Goal: Task Accomplishment & Management: Use online tool/utility

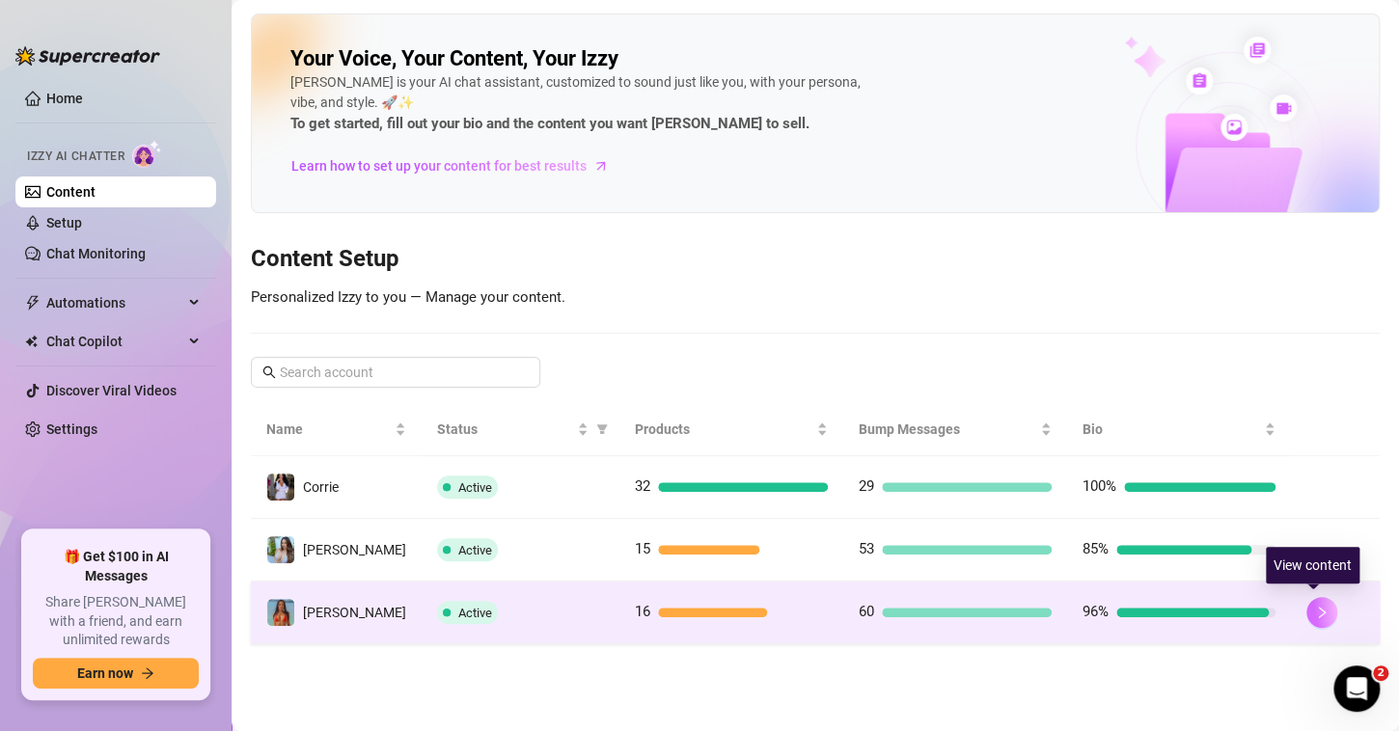
click at [1315, 611] on icon "right" at bounding box center [1322, 613] width 14 height 14
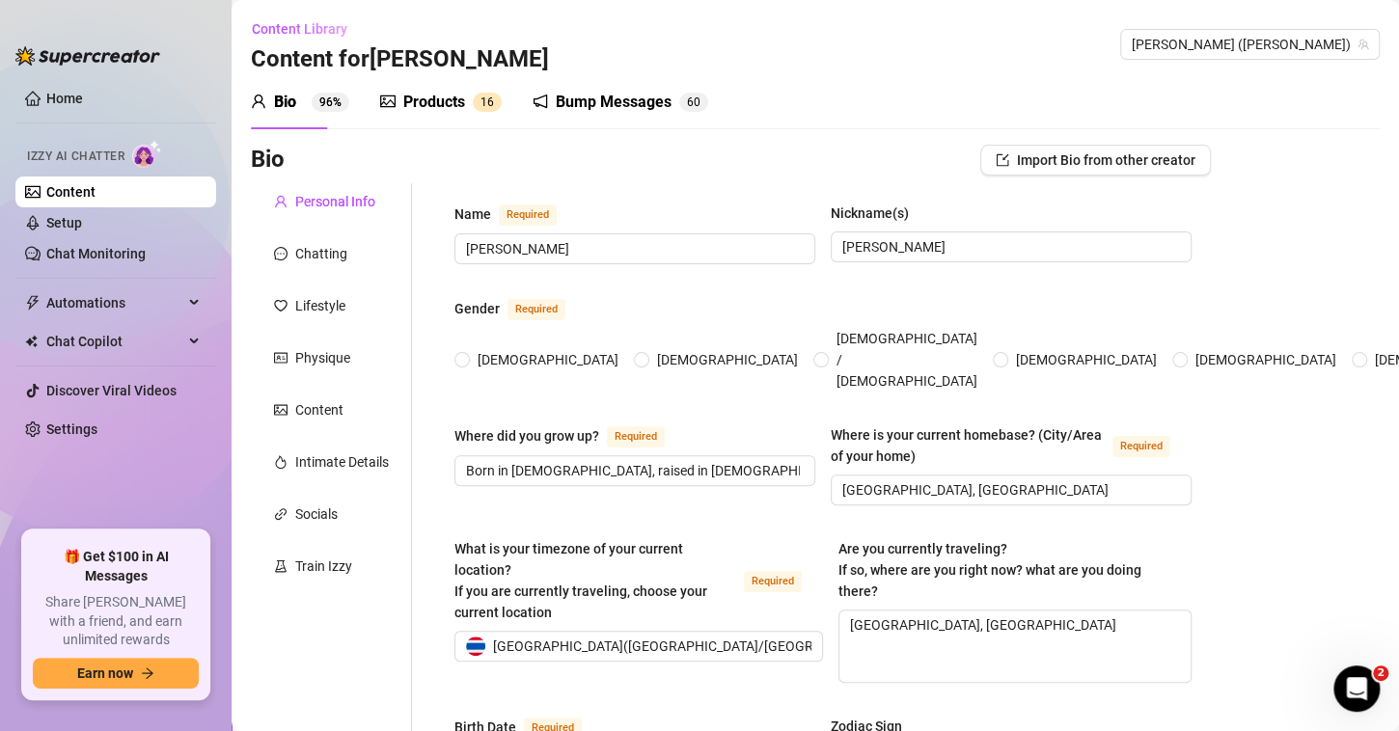
type input "[PERSON_NAME]"
type input "Born in [DEMOGRAPHIC_DATA], raised in [DEMOGRAPHIC_DATA] by adoptive [DEMOGRAPH…"
type input "[GEOGRAPHIC_DATA], [GEOGRAPHIC_DATA]"
type textarea "[GEOGRAPHIC_DATA], [GEOGRAPHIC_DATA]"
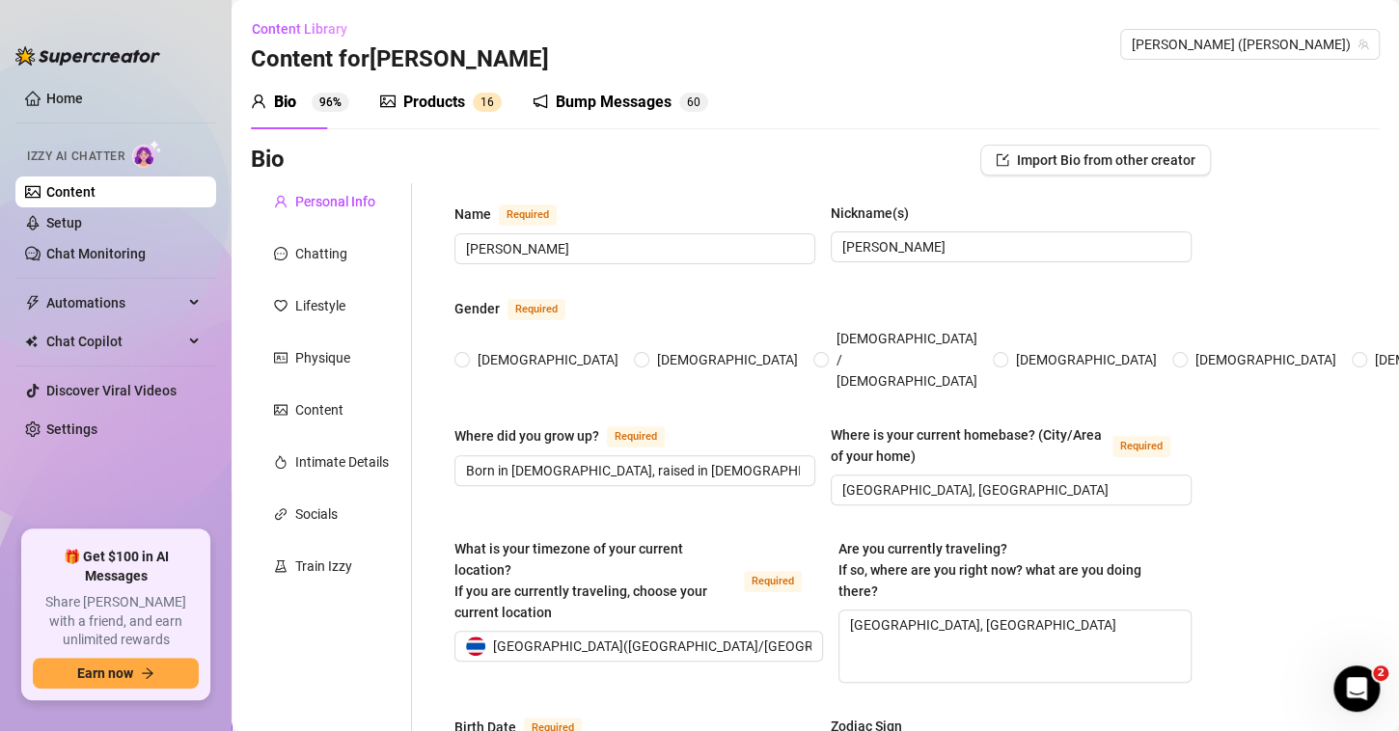
type input "Straight/ [DEMOGRAPHIC_DATA]"
type input "Single"
type input "Not much shared publicly"
type input "No, but thinking of starting a family in ~1.5 years"
type input "Yes — two cats: Soda (Scottish Fold) and Kush (black with white chest/beans). A…"
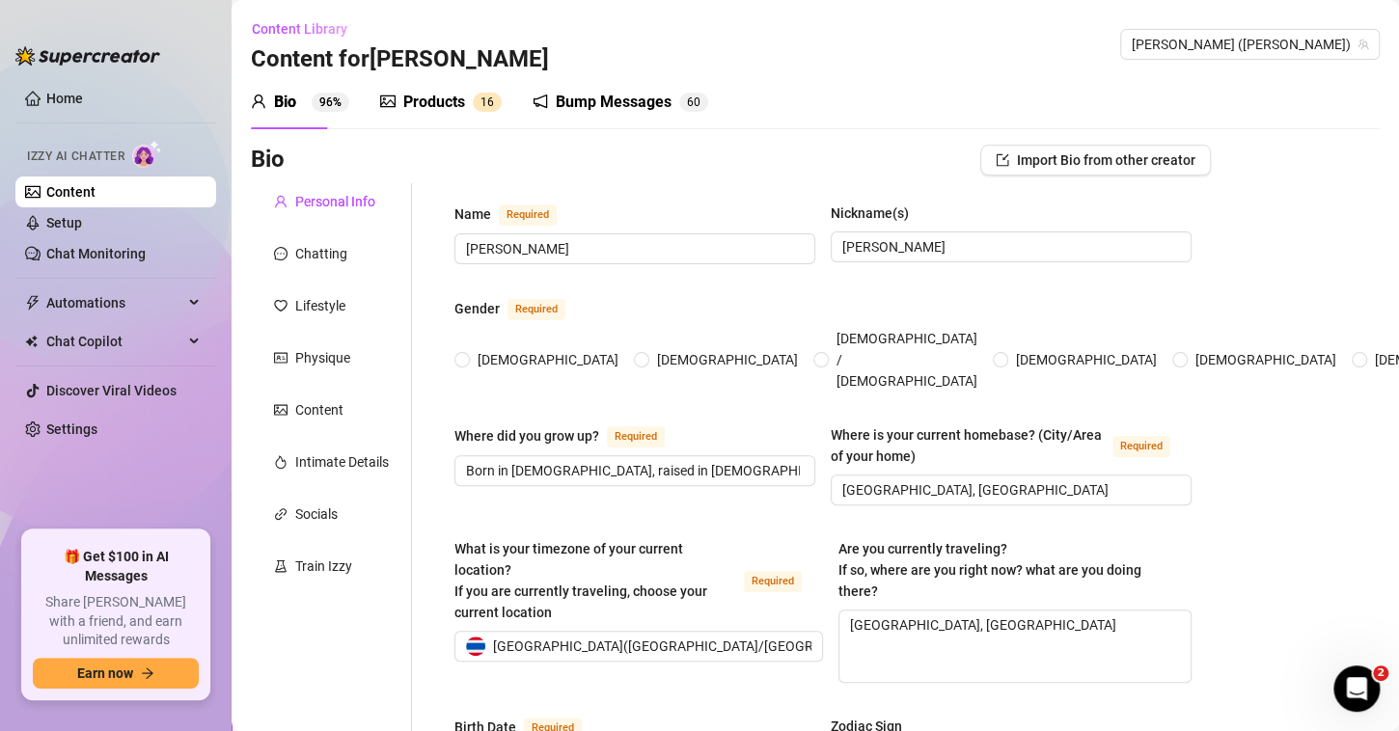
type input "Content creator / influencer with 756K Instagram"
type input "Modeling and acting — main lead in a Singaporean movie."
type input "Not specified, more career-focused."
type input "Spiritual, believes in faith, manifestation, and the universe more than organiz…"
type textarea "• Buy a dream villa with a sea-view infinity pool • Keep growing as a creator w…"
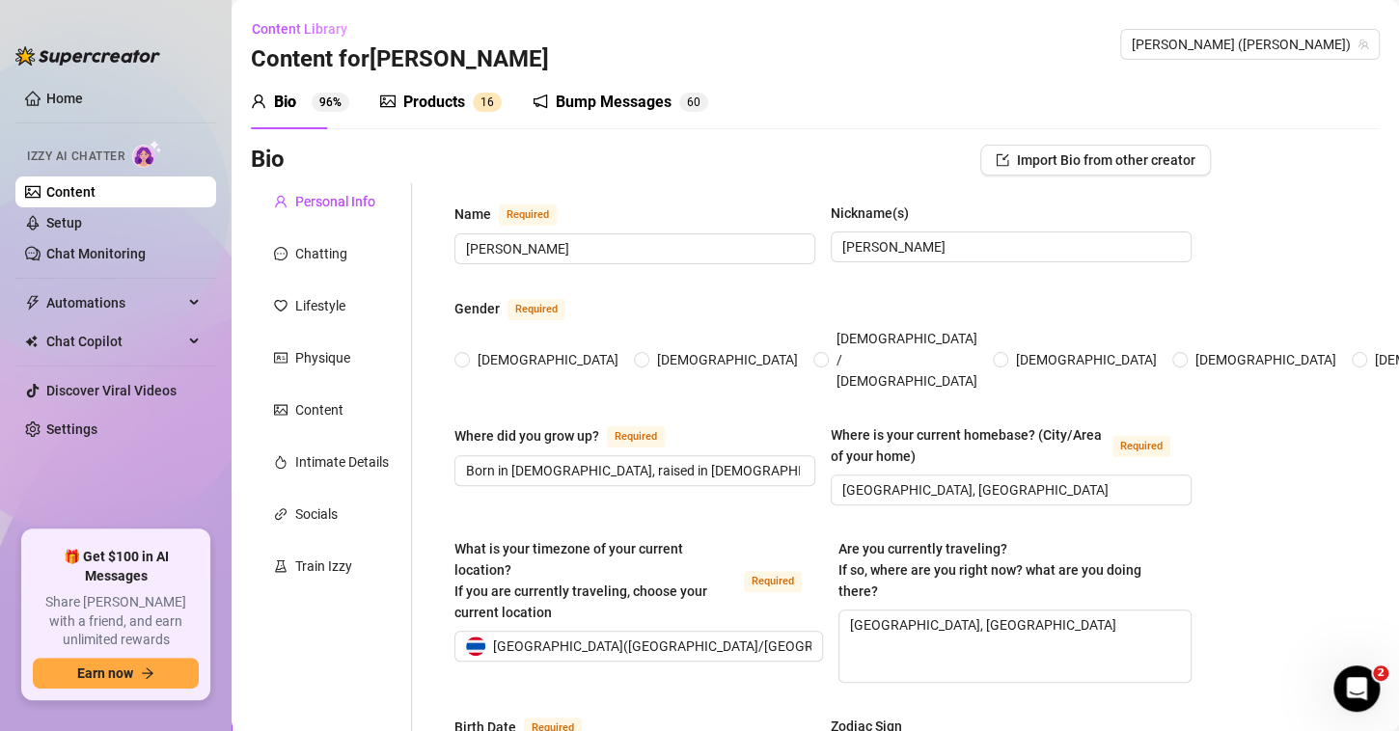
type textarea "• Acted as the lead in a Singapore movie before moving to [GEOGRAPHIC_DATA]. • …"
type textarea "Lived in [GEOGRAPHIC_DATA] for 9 years, originally from [GEOGRAPHIC_DATA]. Love…"
radio input "true"
type input "[DATE]"
click at [416, 103] on div "Products" at bounding box center [434, 102] width 62 height 23
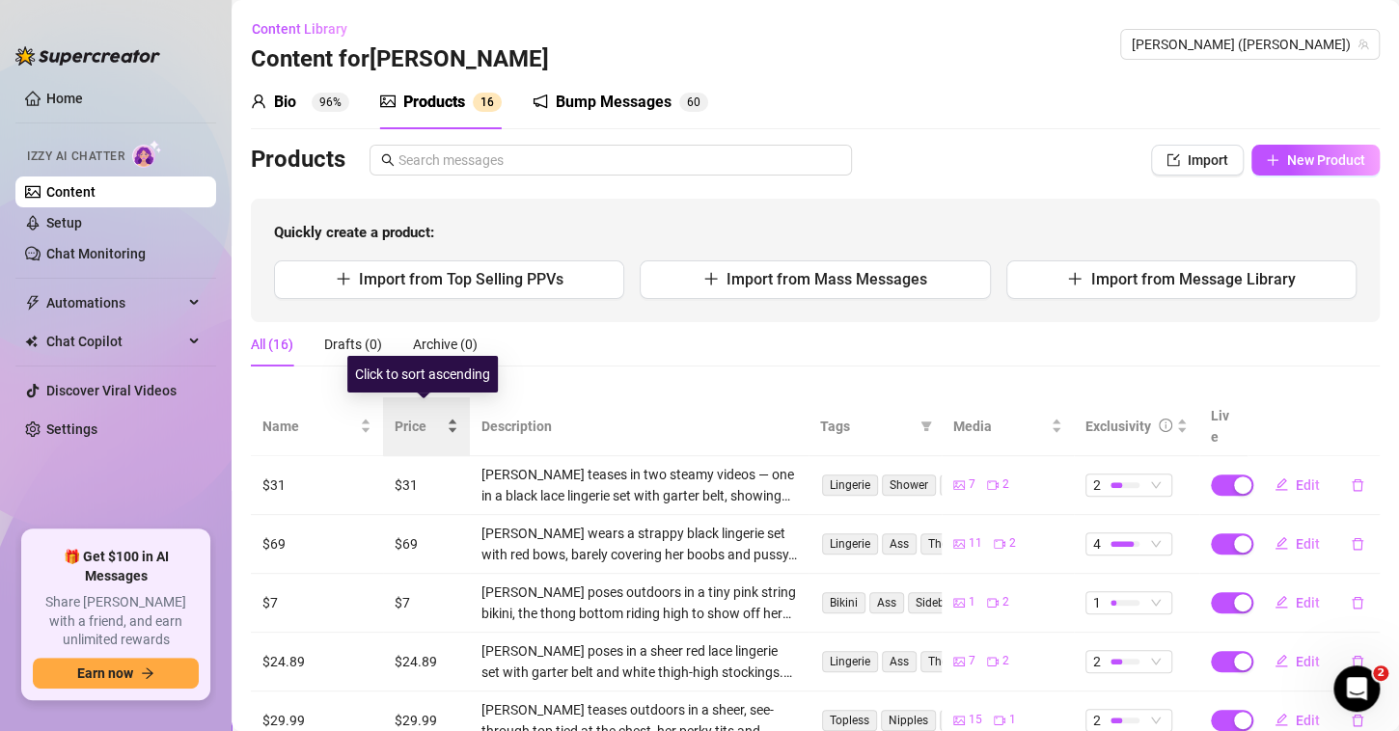
click at [451, 416] on div "Price" at bounding box center [427, 426] width 64 height 21
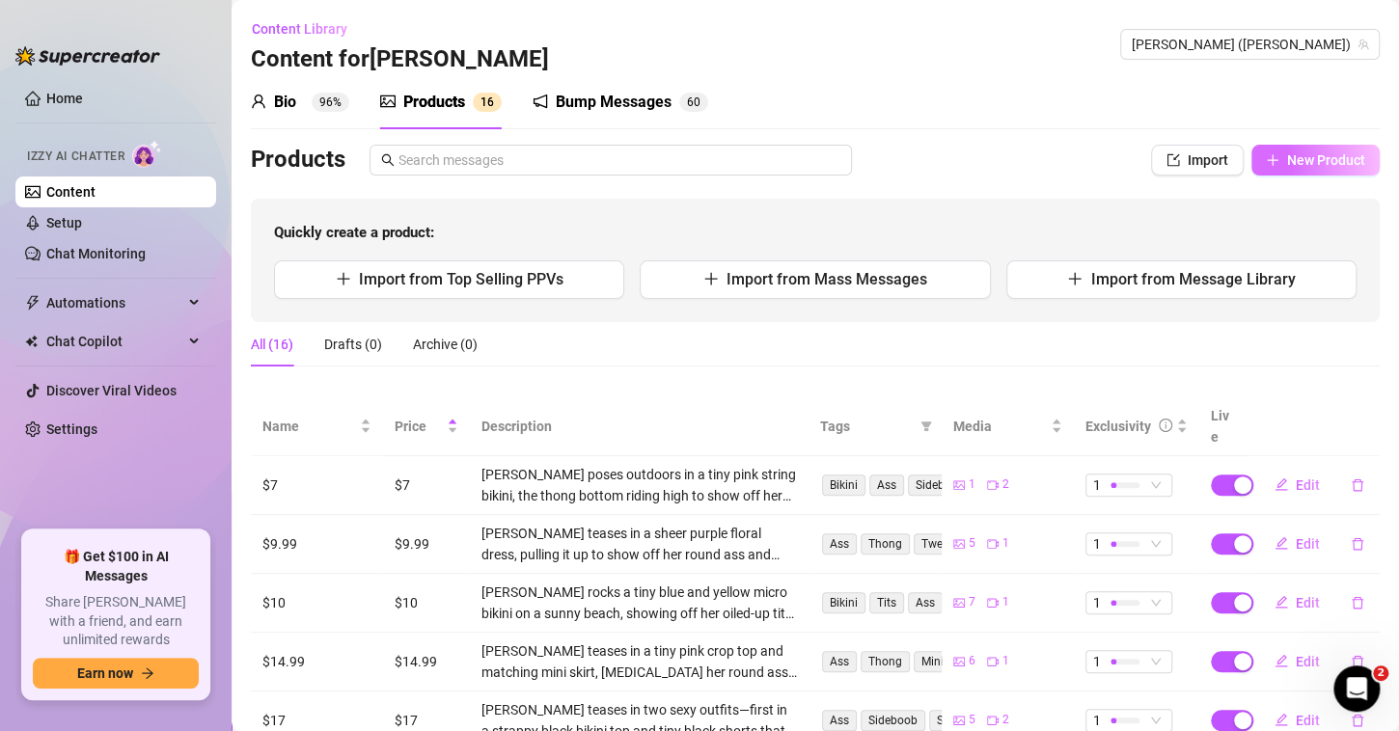
click at [1287, 157] on span "New Product" at bounding box center [1326, 159] width 78 height 15
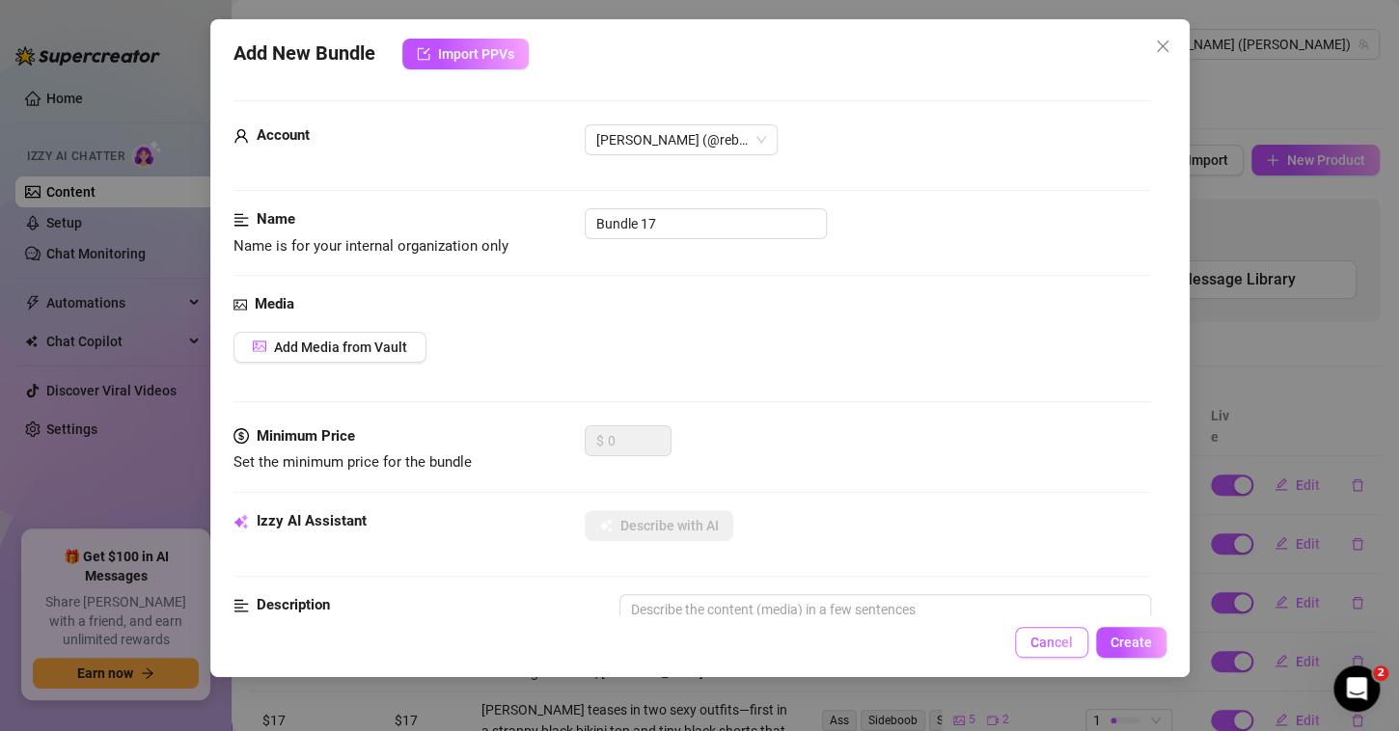
click at [1072, 640] on span "Cancel" at bounding box center [1051, 642] width 42 height 15
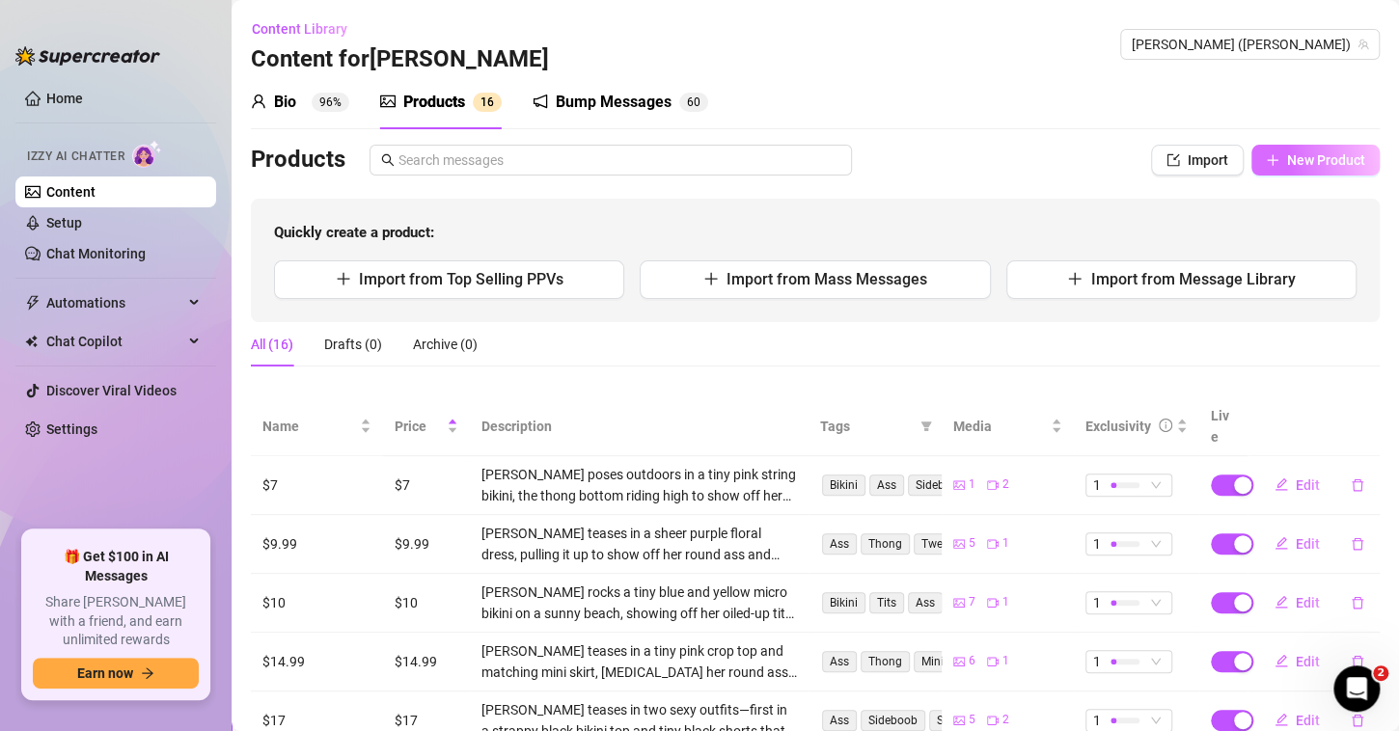
click at [1292, 155] on span "New Product" at bounding box center [1326, 159] width 78 height 15
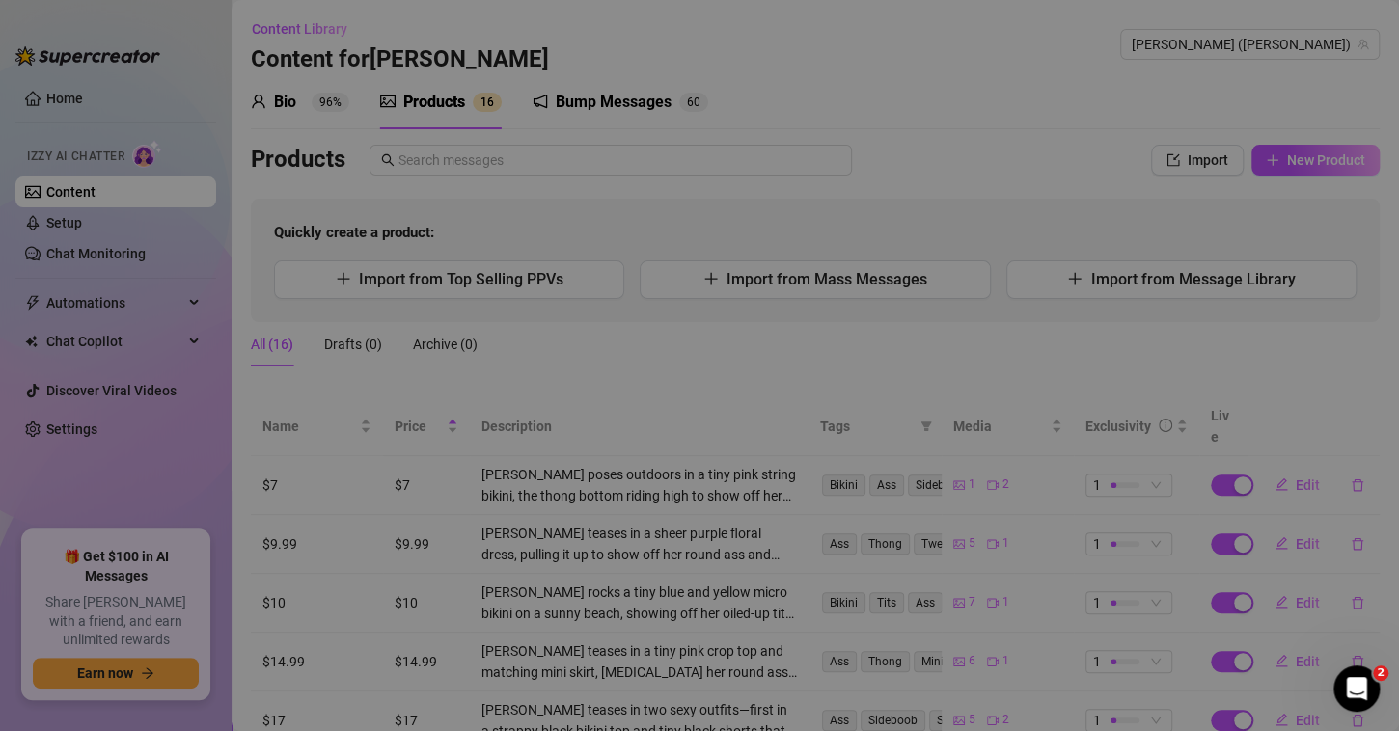
type textarea "Type your message here..."
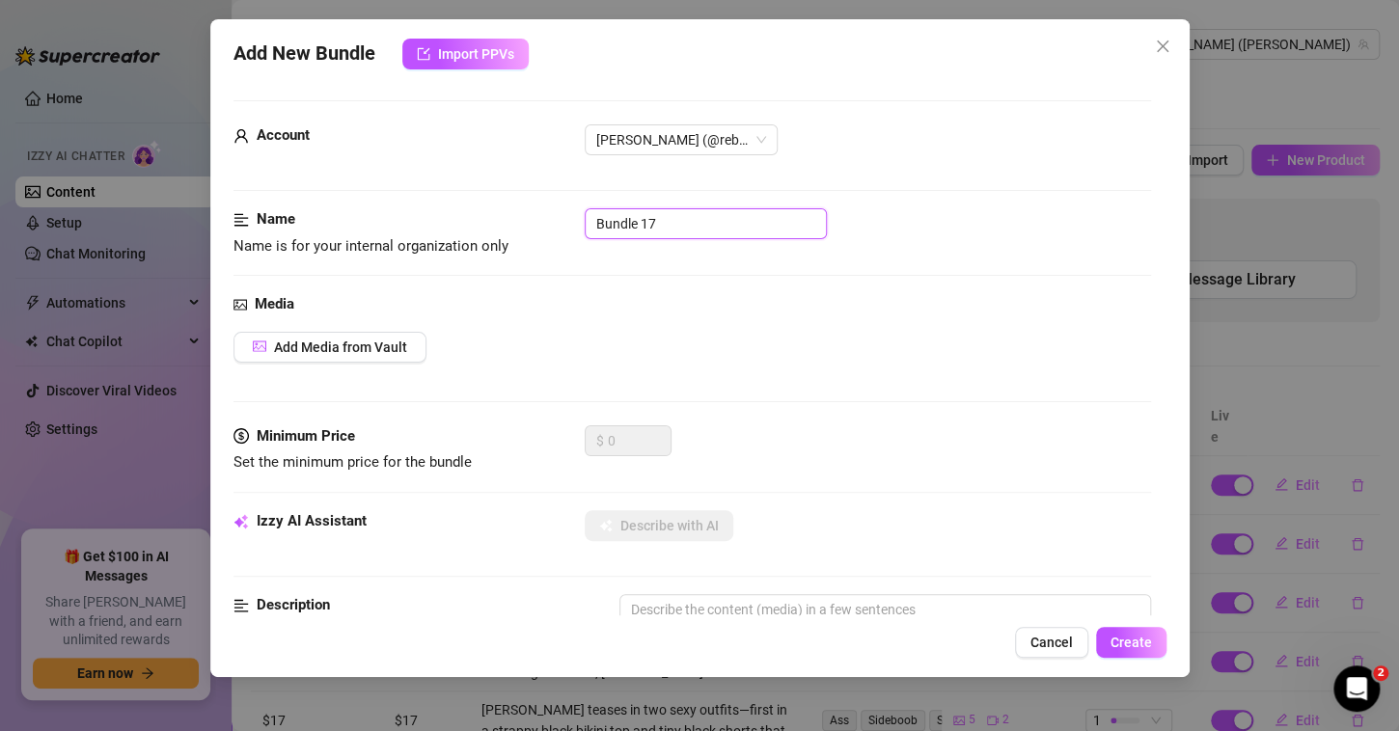
drag, startPoint x: 655, startPoint y: 208, endPoint x: 505, endPoint y: 202, distance: 150.6
type input "$12"
click at [410, 344] on button "Add Media from Vault" at bounding box center [329, 347] width 193 height 31
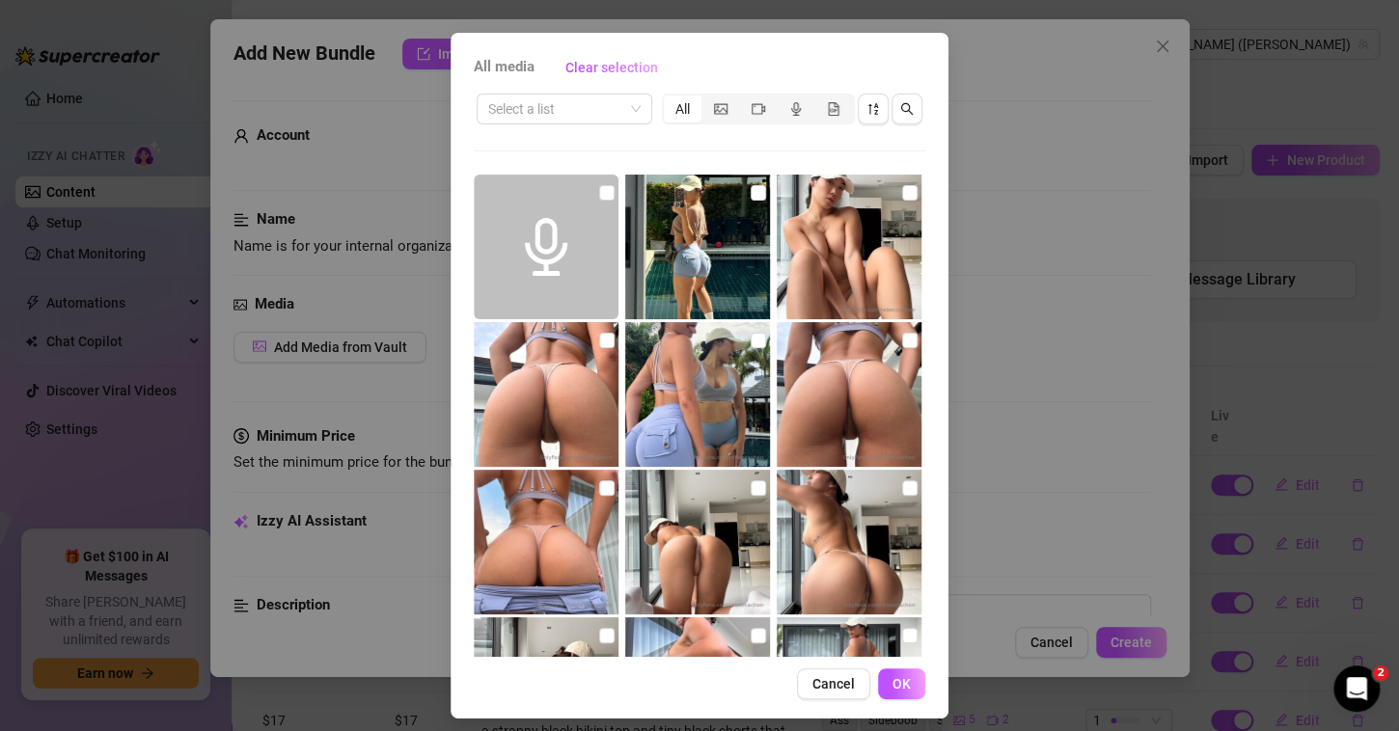
scroll to position [73, 0]
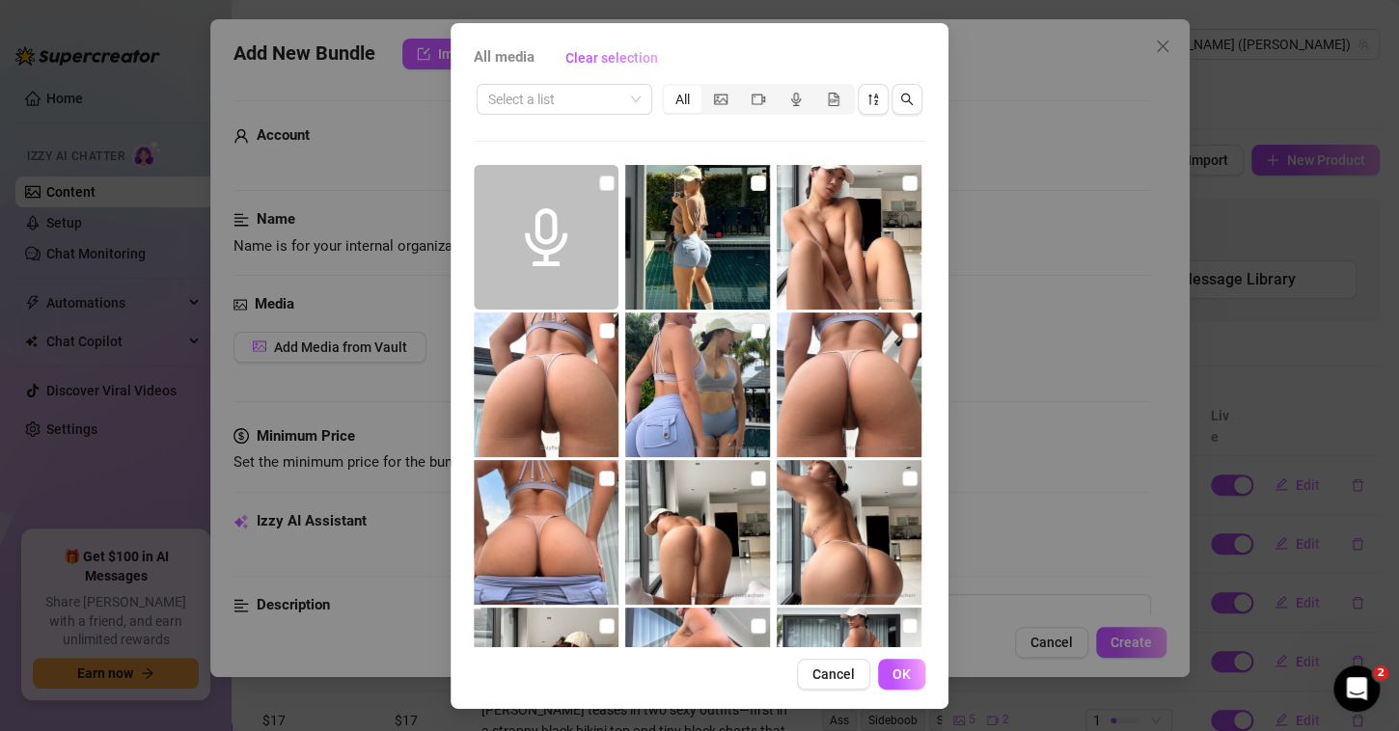
drag, startPoint x: 830, startPoint y: 674, endPoint x: 782, endPoint y: 588, distance: 98.9
click at [830, 673] on span "Cancel" at bounding box center [833, 674] width 42 height 15
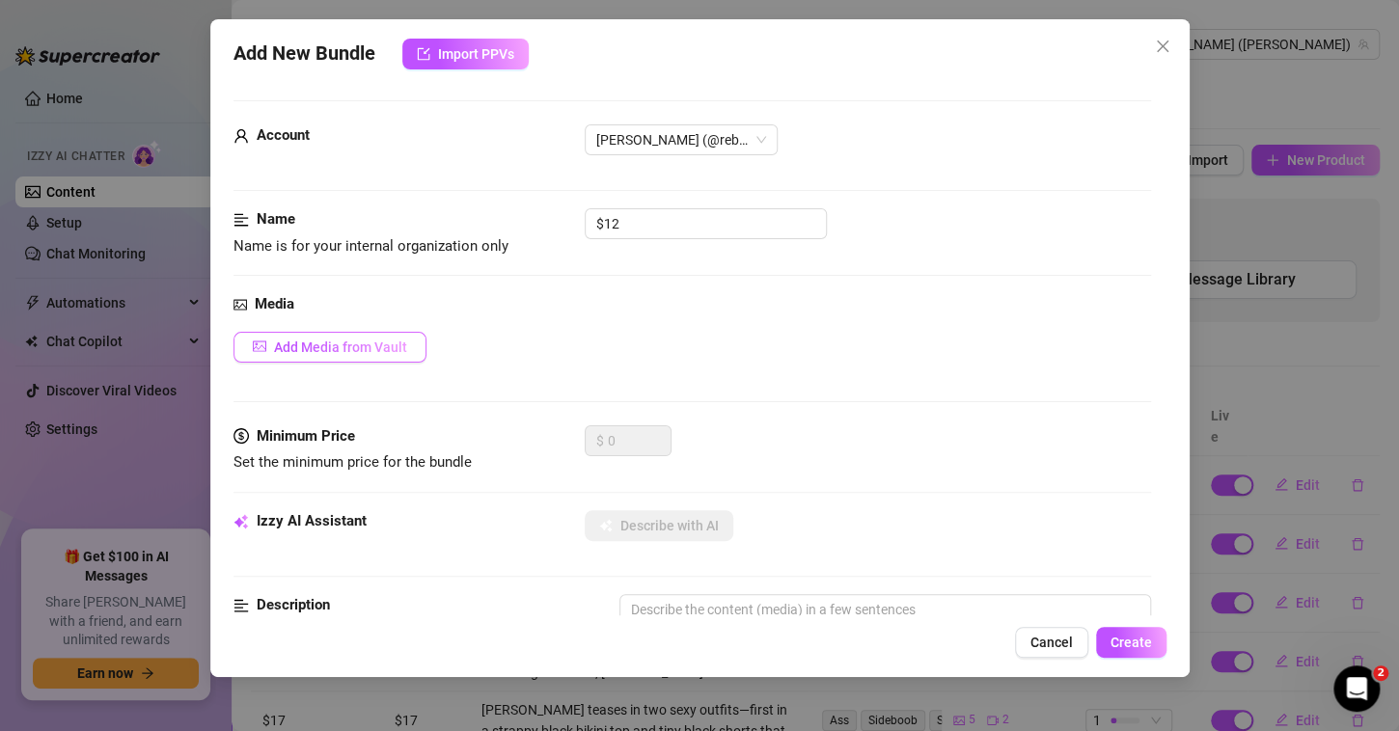
click at [385, 344] on span "Add Media from Vault" at bounding box center [340, 347] width 133 height 15
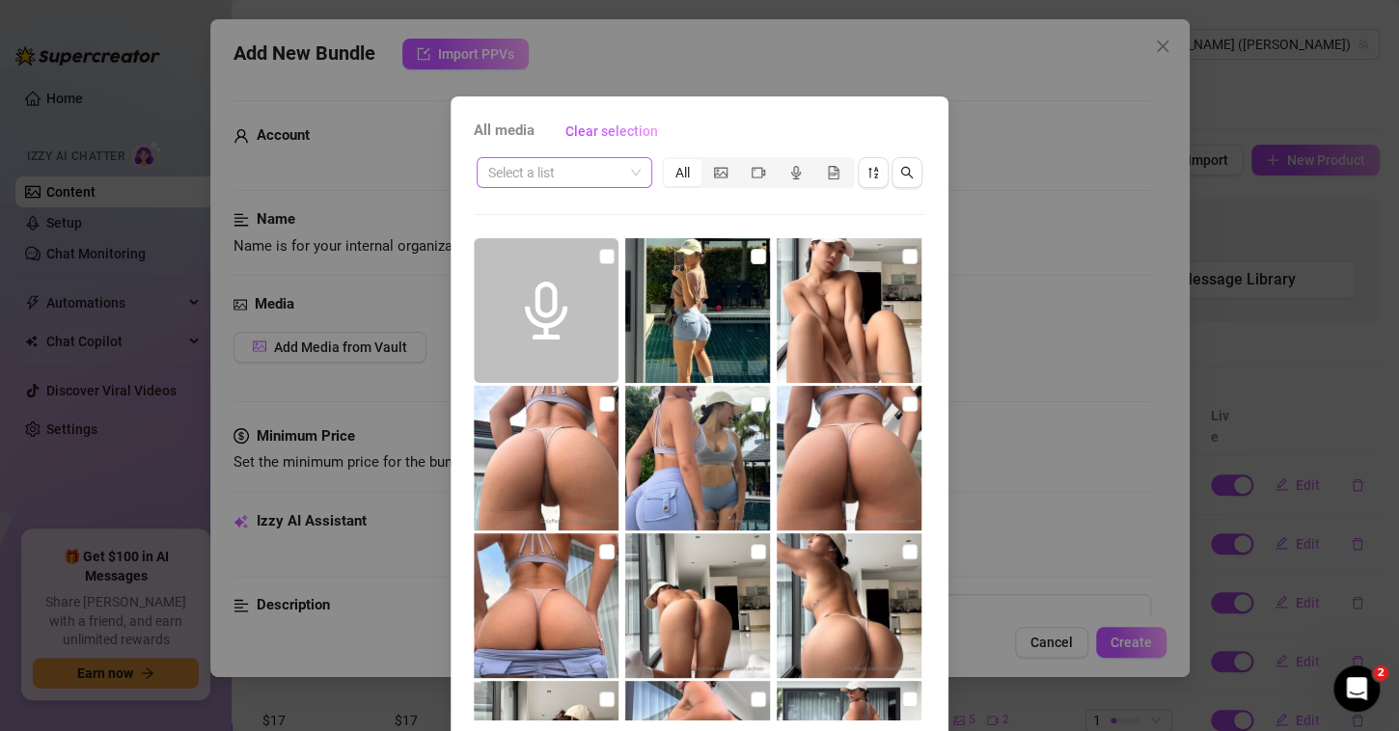
click at [579, 174] on input "search" at bounding box center [555, 172] width 135 height 29
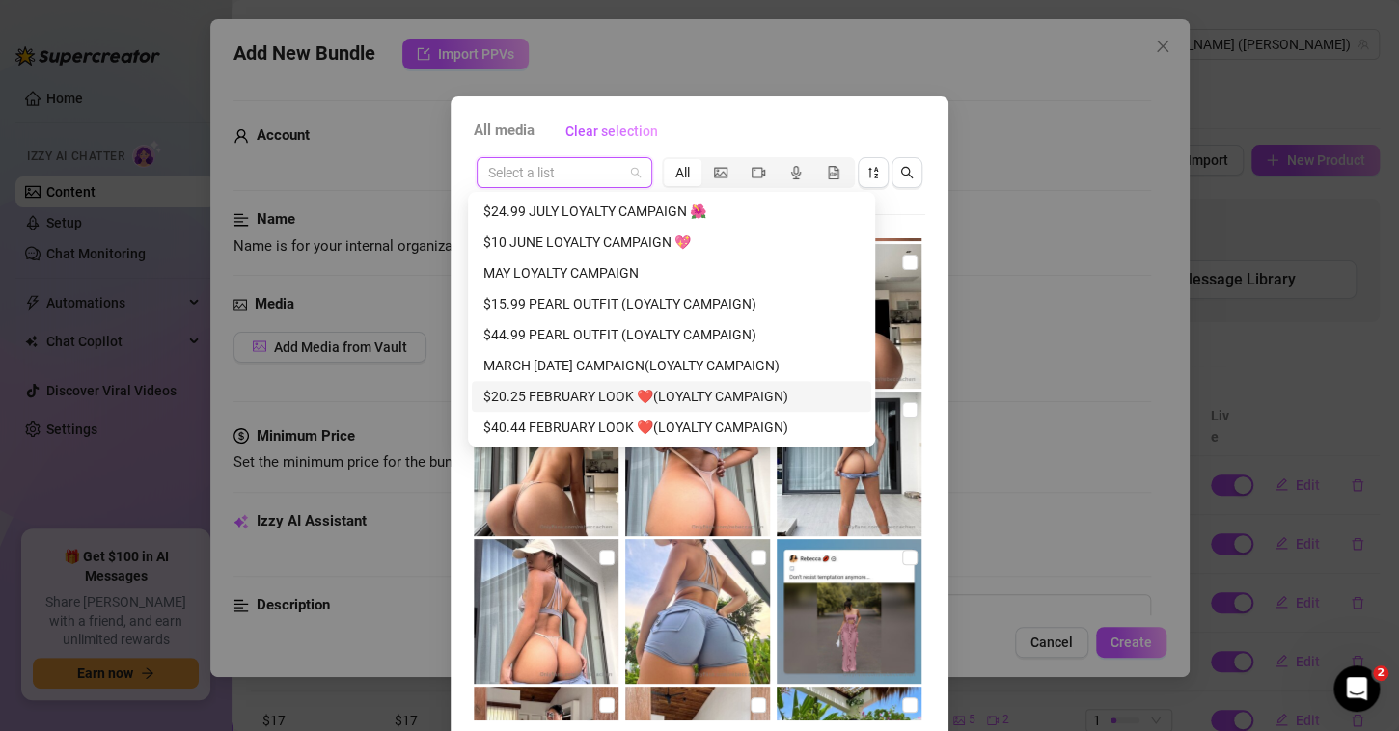
scroll to position [660, 0]
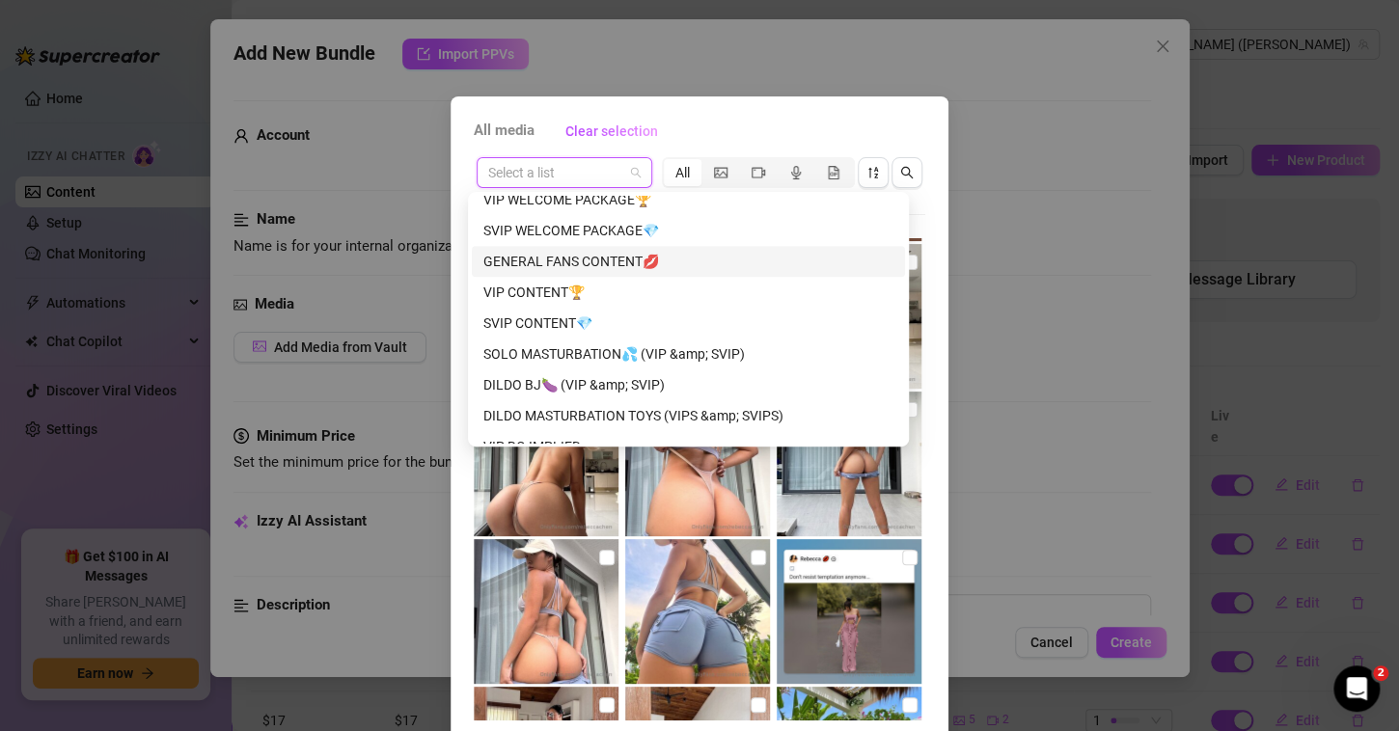
click at [611, 253] on div "GENERAL FANS CONTENT💋" at bounding box center [688, 261] width 410 height 21
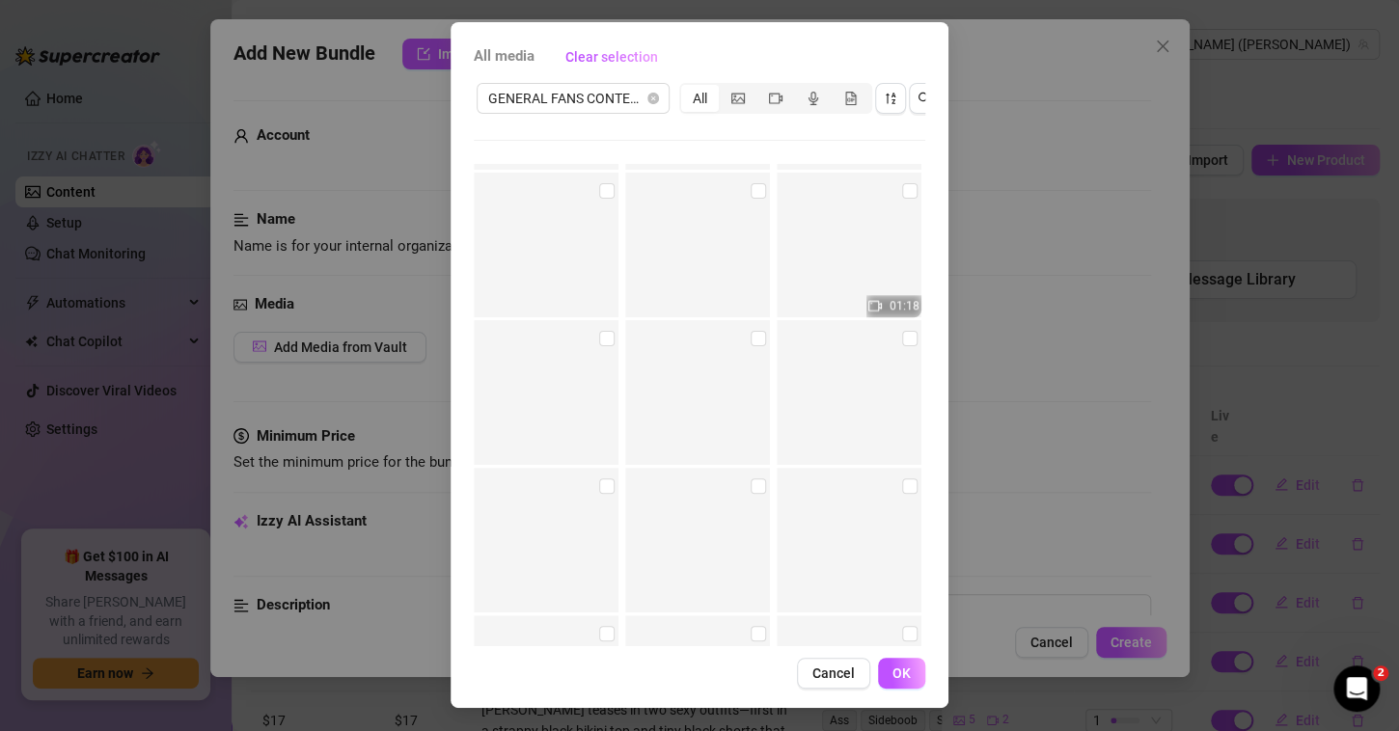
scroll to position [15020, 0]
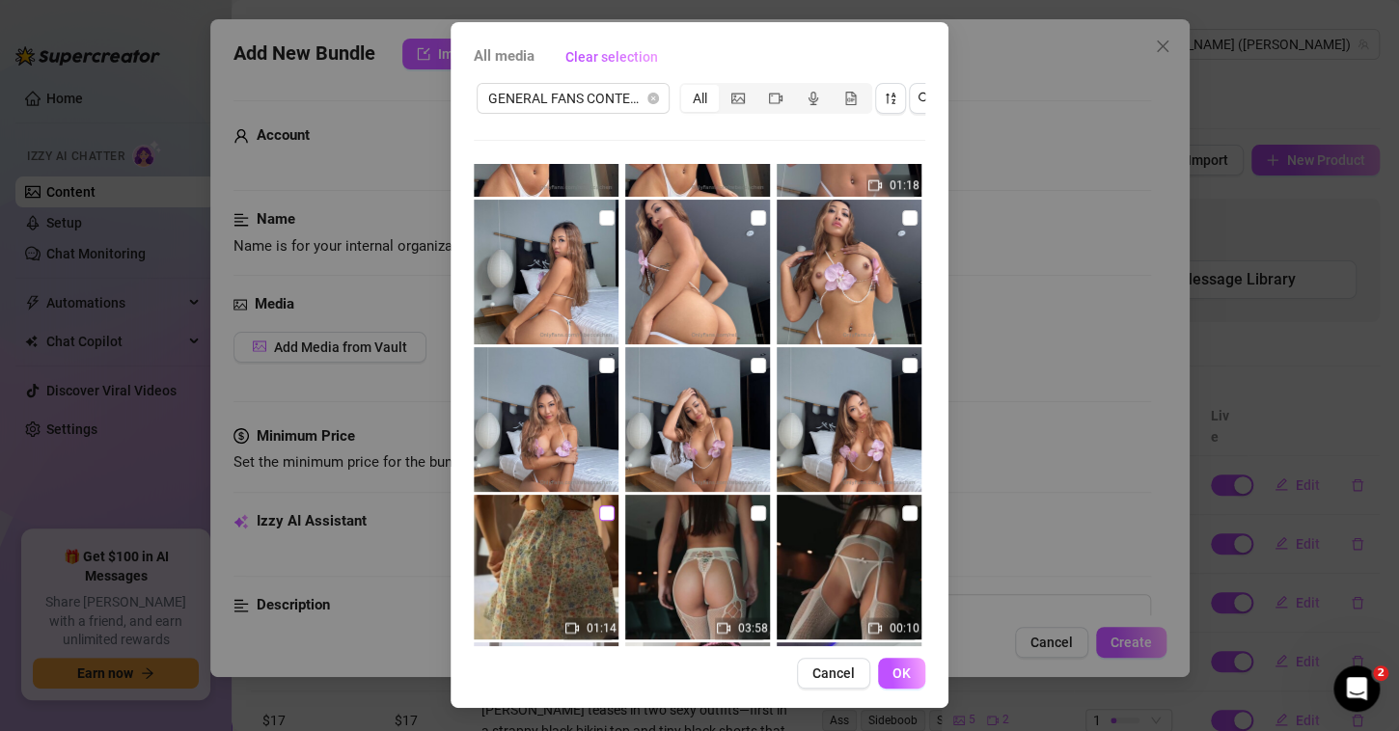
click at [601, 506] on input "checkbox" at bounding box center [606, 513] width 15 height 15
checkbox input "true"
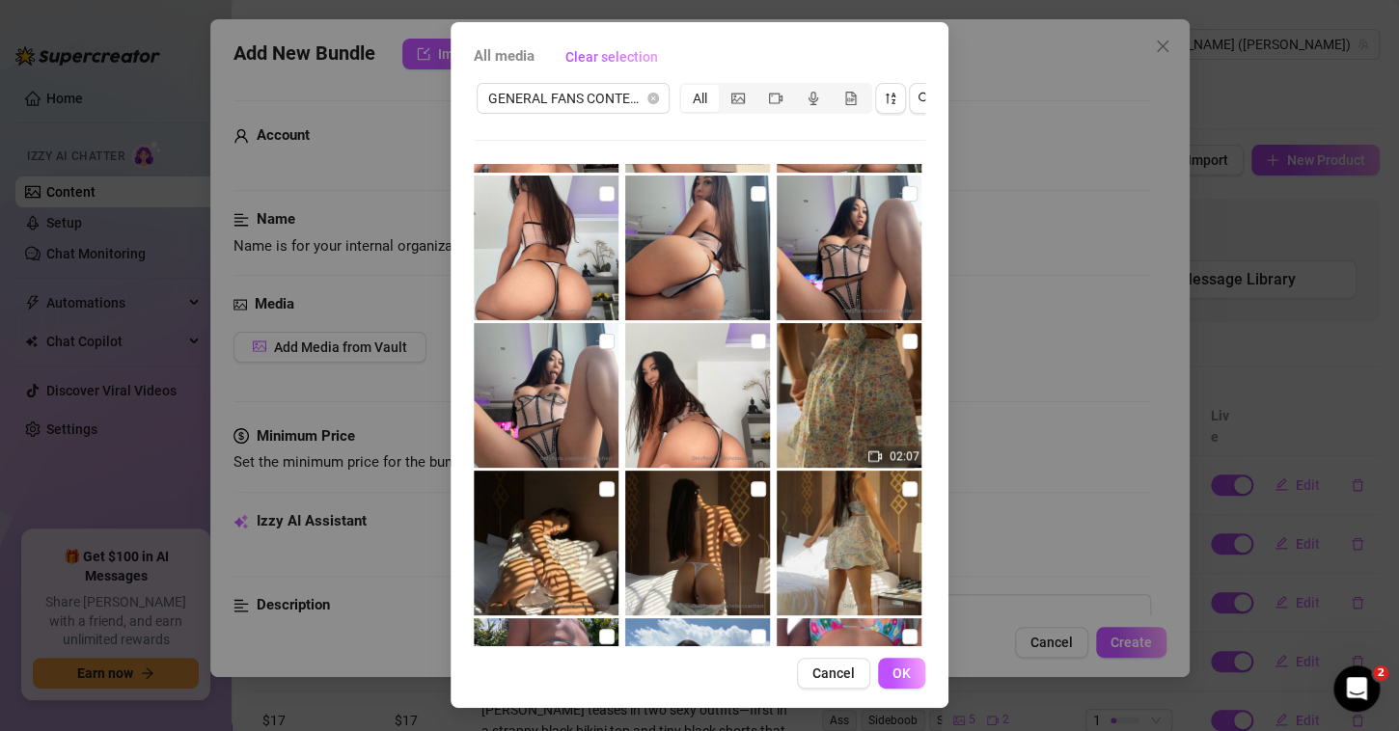
scroll to position [22174, 0]
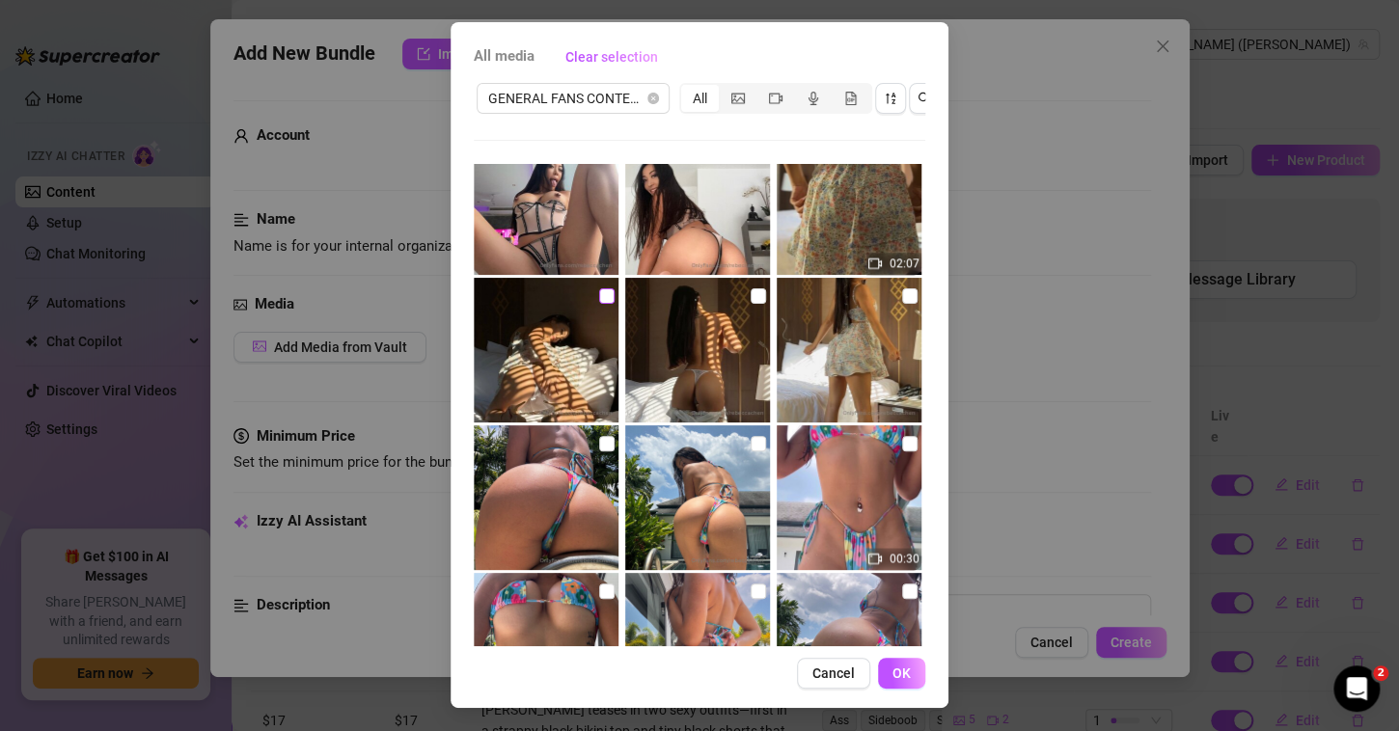
click at [599, 288] on input "checkbox" at bounding box center [606, 295] width 15 height 15
checkbox input "true"
click at [902, 288] on input "checkbox" at bounding box center [909, 295] width 15 height 15
checkbox input "true"
click at [751, 288] on input "checkbox" at bounding box center [758, 295] width 15 height 15
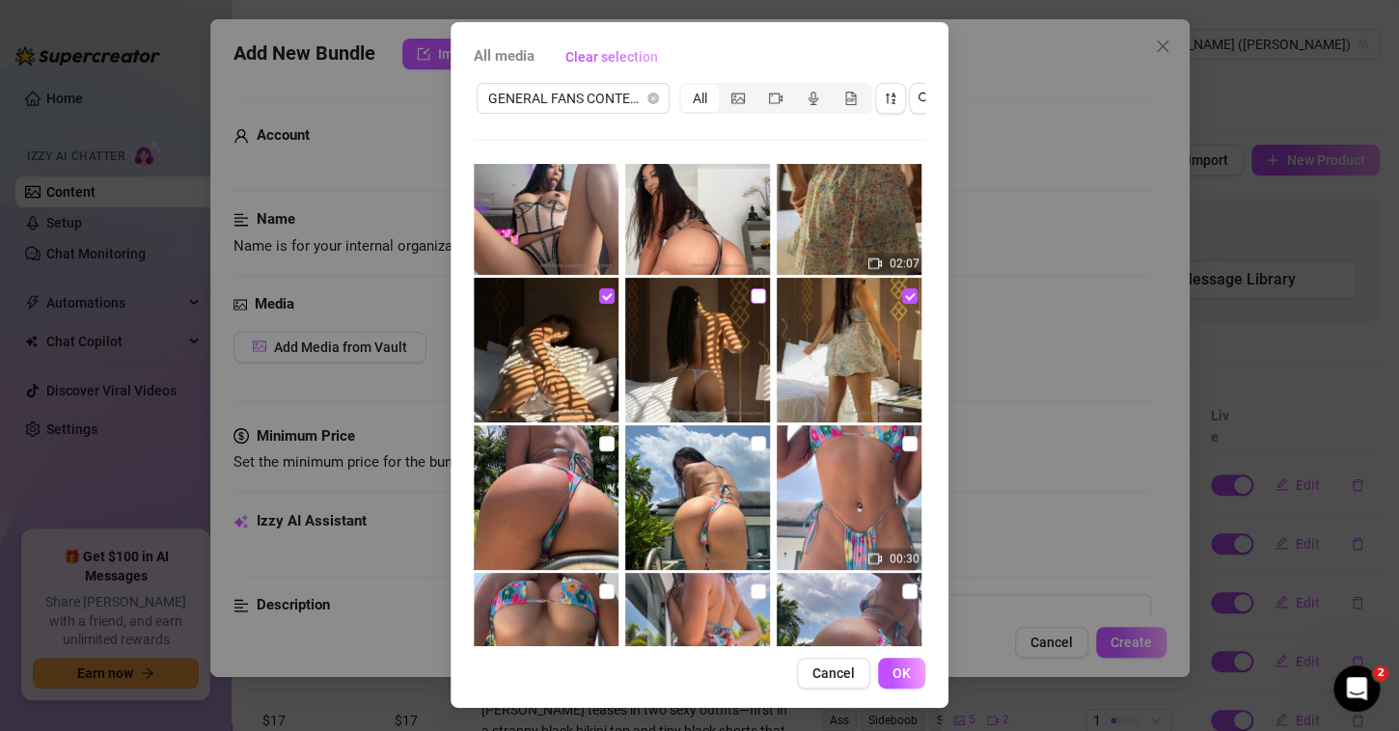
checkbox input "true"
click at [892, 671] on span "OK" at bounding box center [901, 673] width 18 height 15
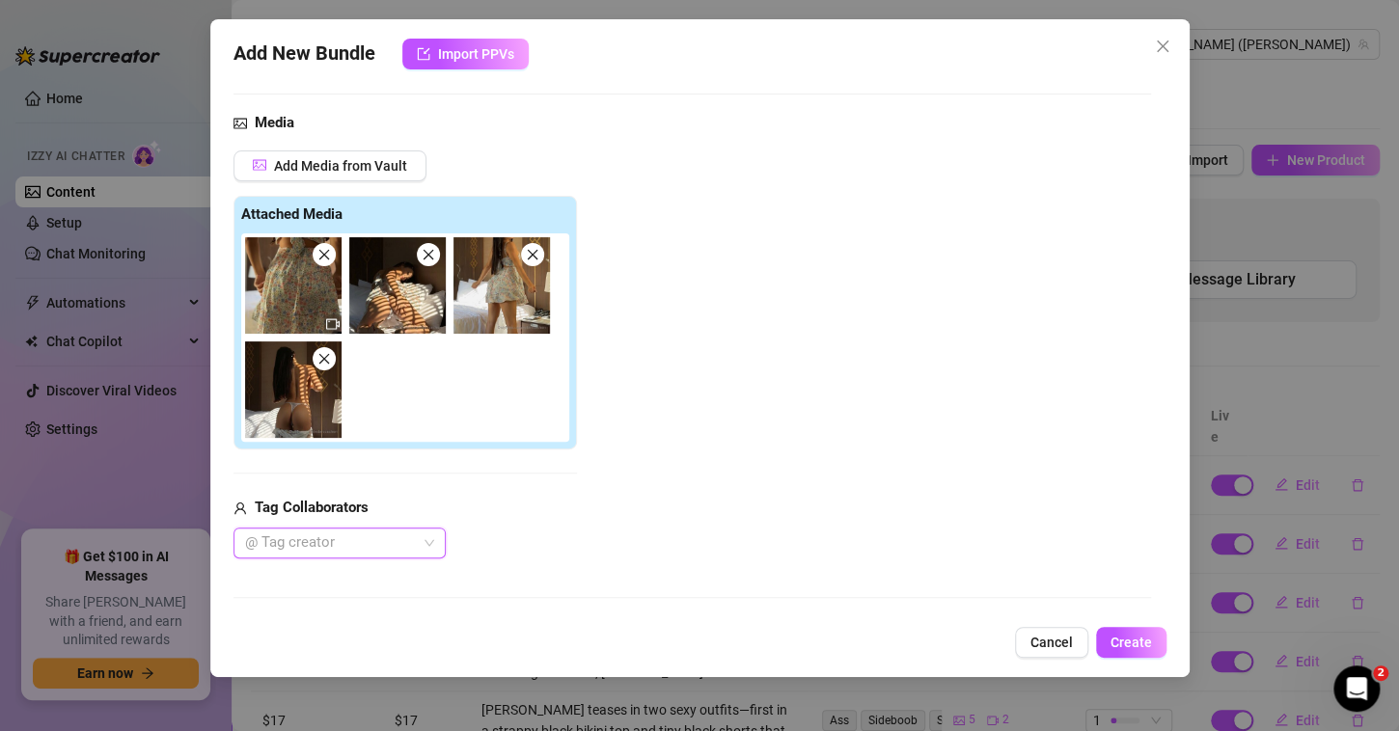
scroll to position [389, 0]
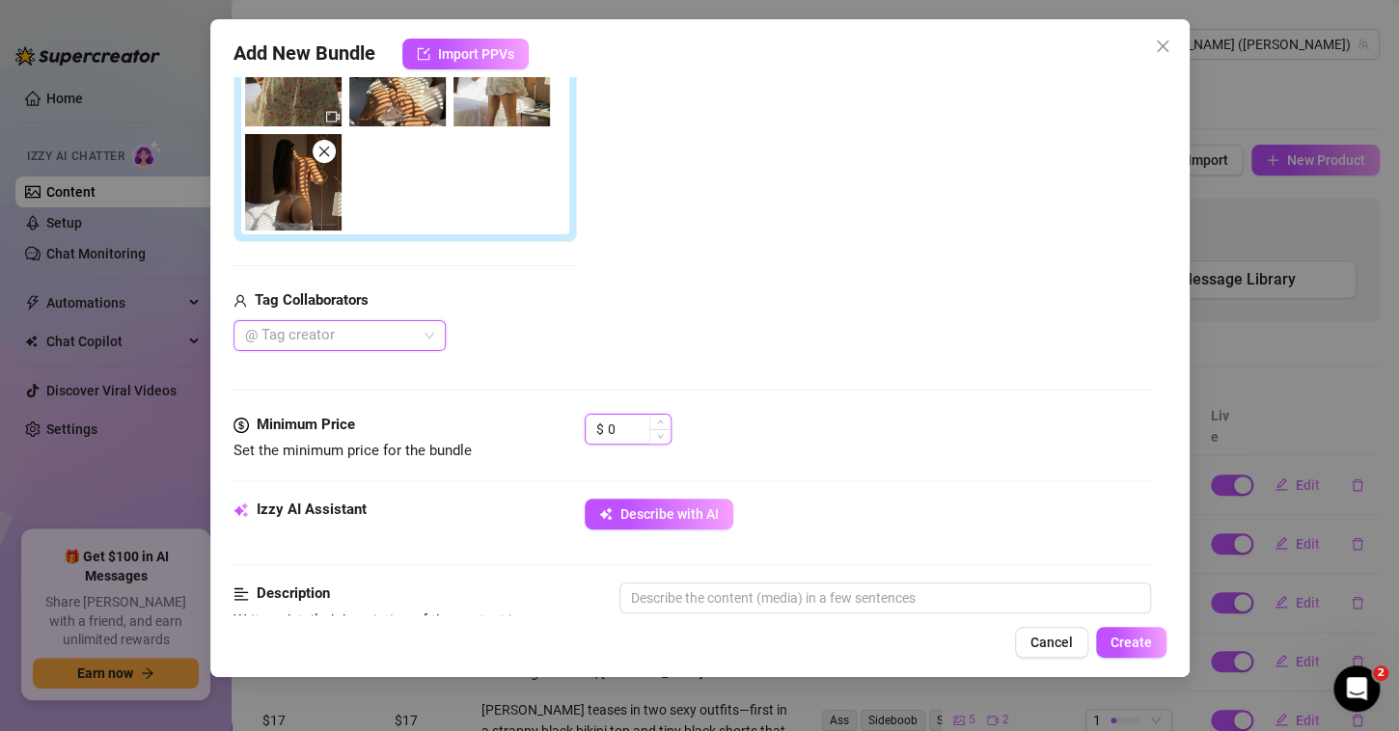
drag, startPoint x: 615, startPoint y: 432, endPoint x: 589, endPoint y: 428, distance: 25.4
click at [590, 428] on div "$ 0" at bounding box center [628, 429] width 87 height 31
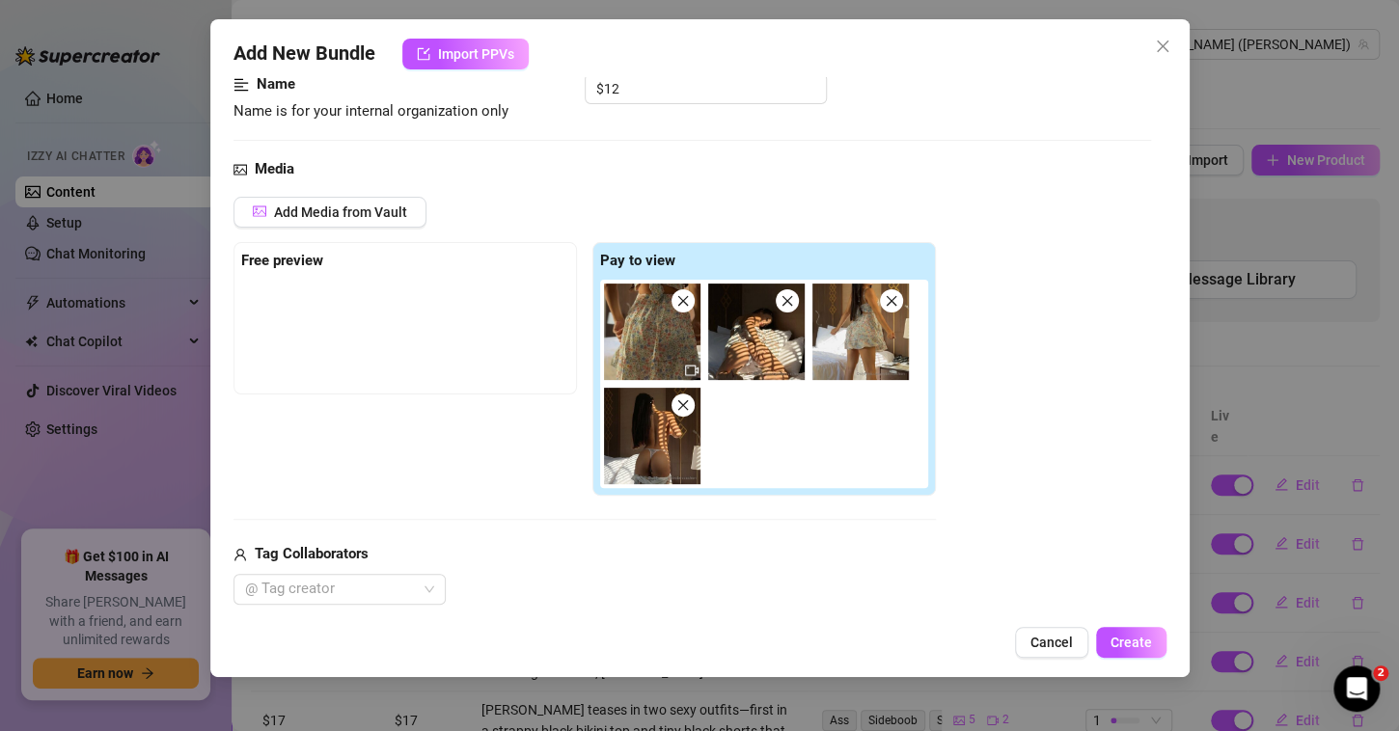
scroll to position [0, 0]
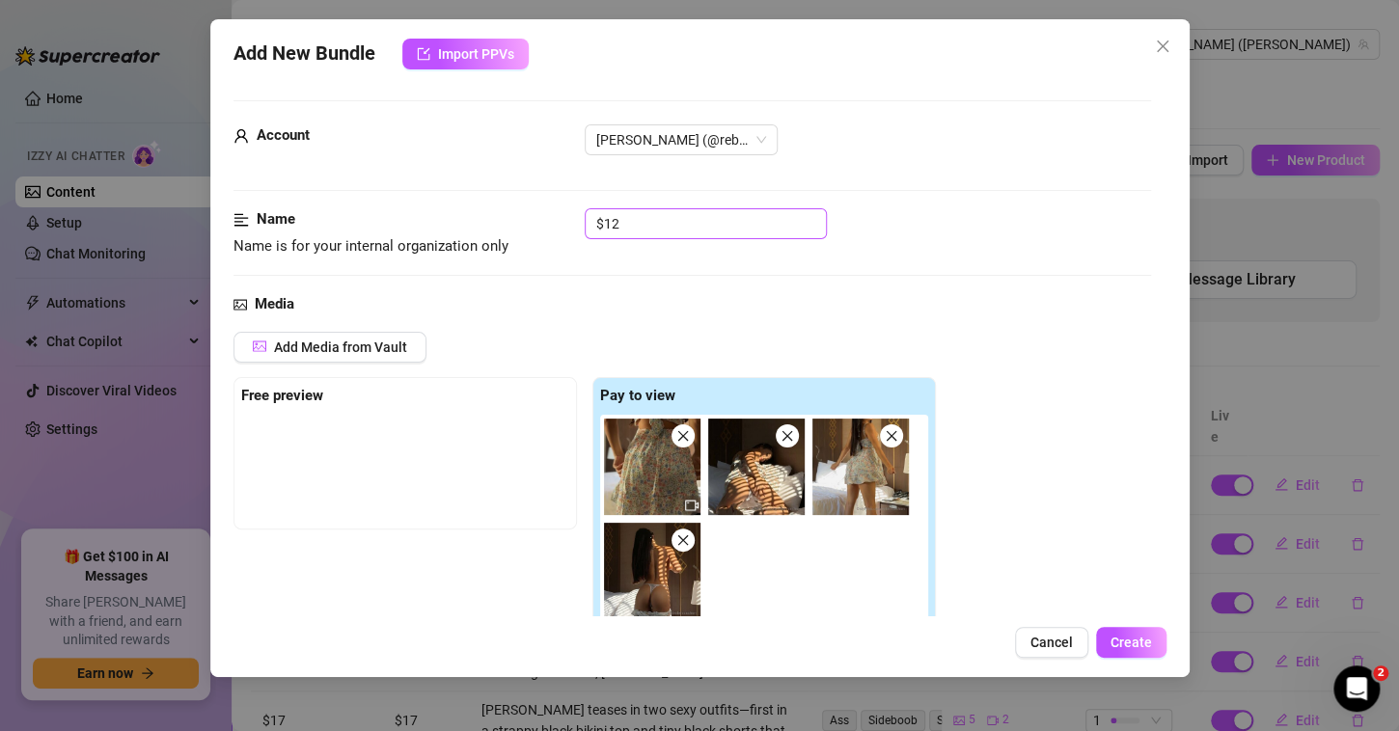
type input "12"
click at [619, 224] on input "$12" at bounding box center [706, 223] width 242 height 31
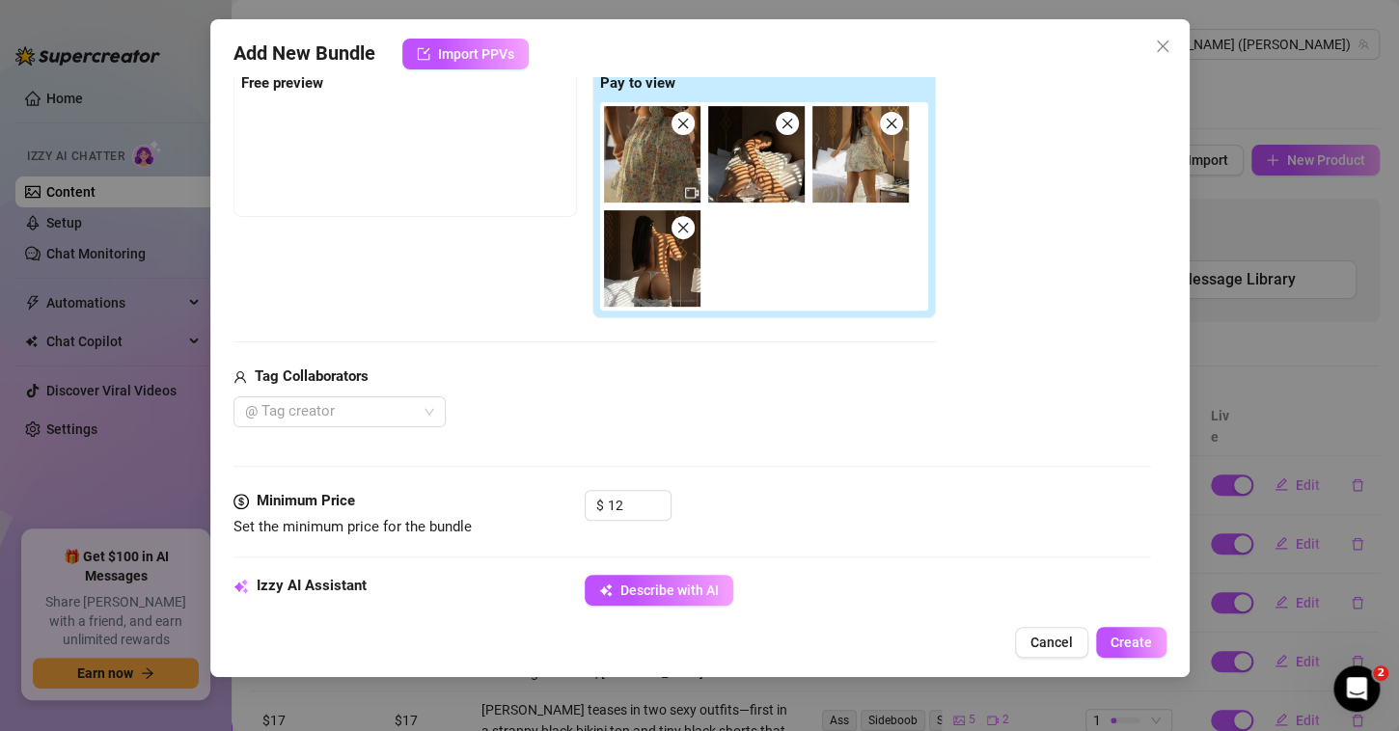
scroll to position [386, 0]
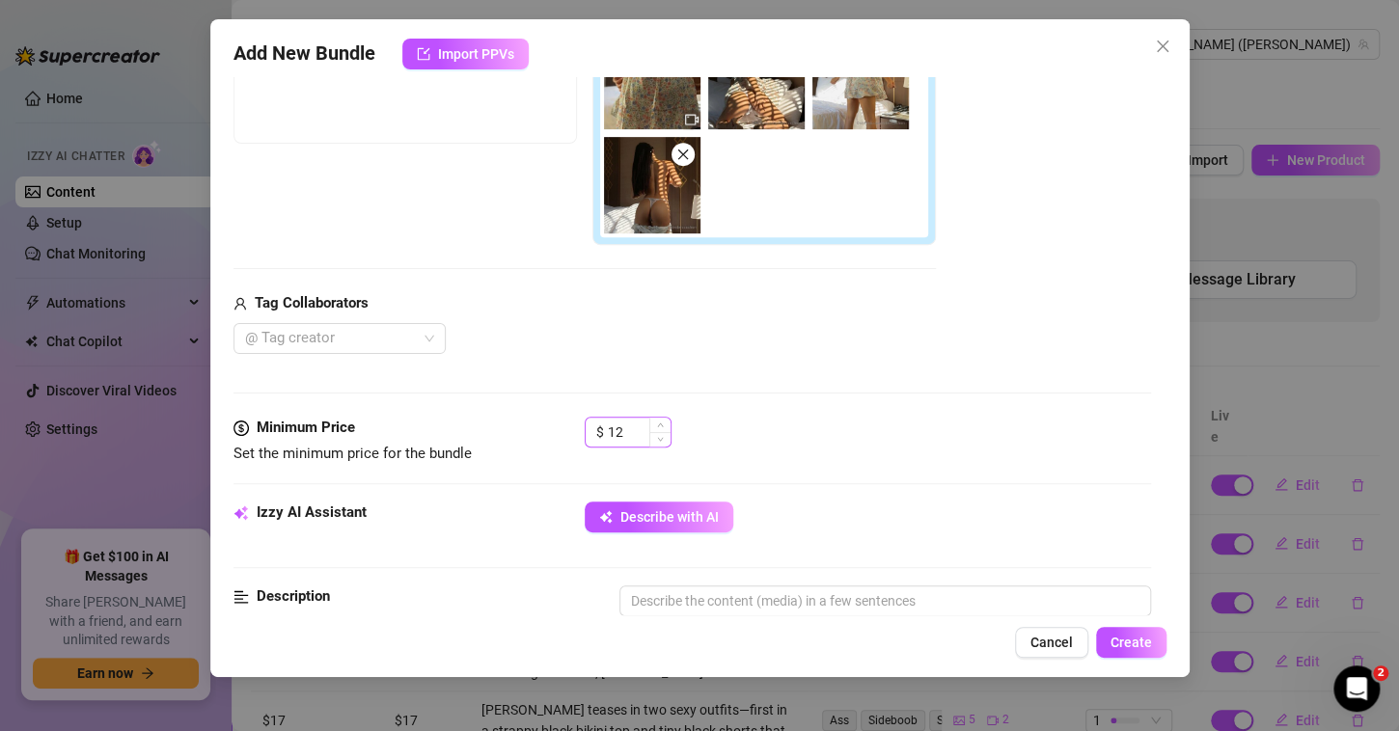
type input "$11"
click at [632, 424] on input "12" at bounding box center [639, 432] width 63 height 29
type input "11"
click at [686, 525] on button "Describe with AI" at bounding box center [659, 517] width 149 height 31
type textarea "[PERSON_NAME]"
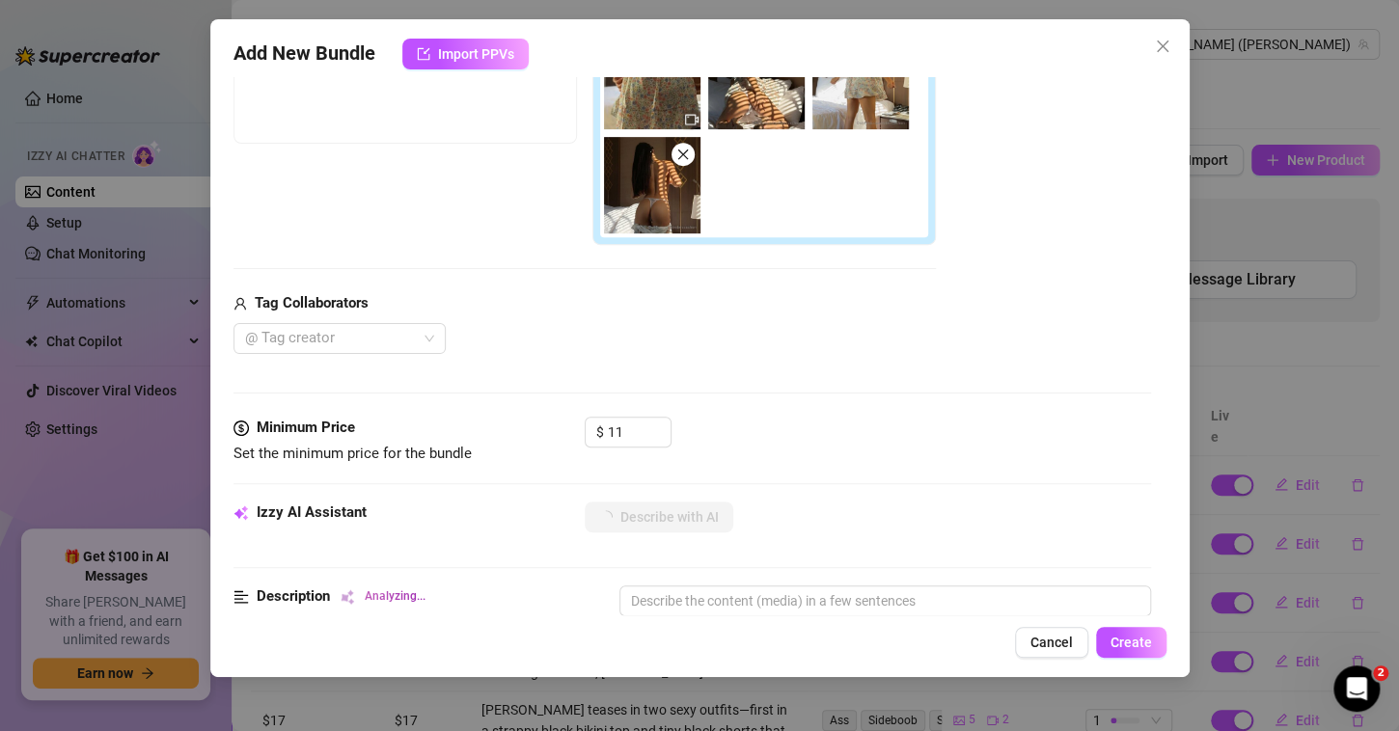
type textarea "[PERSON_NAME]"
type textarea "[PERSON_NAME] teases in"
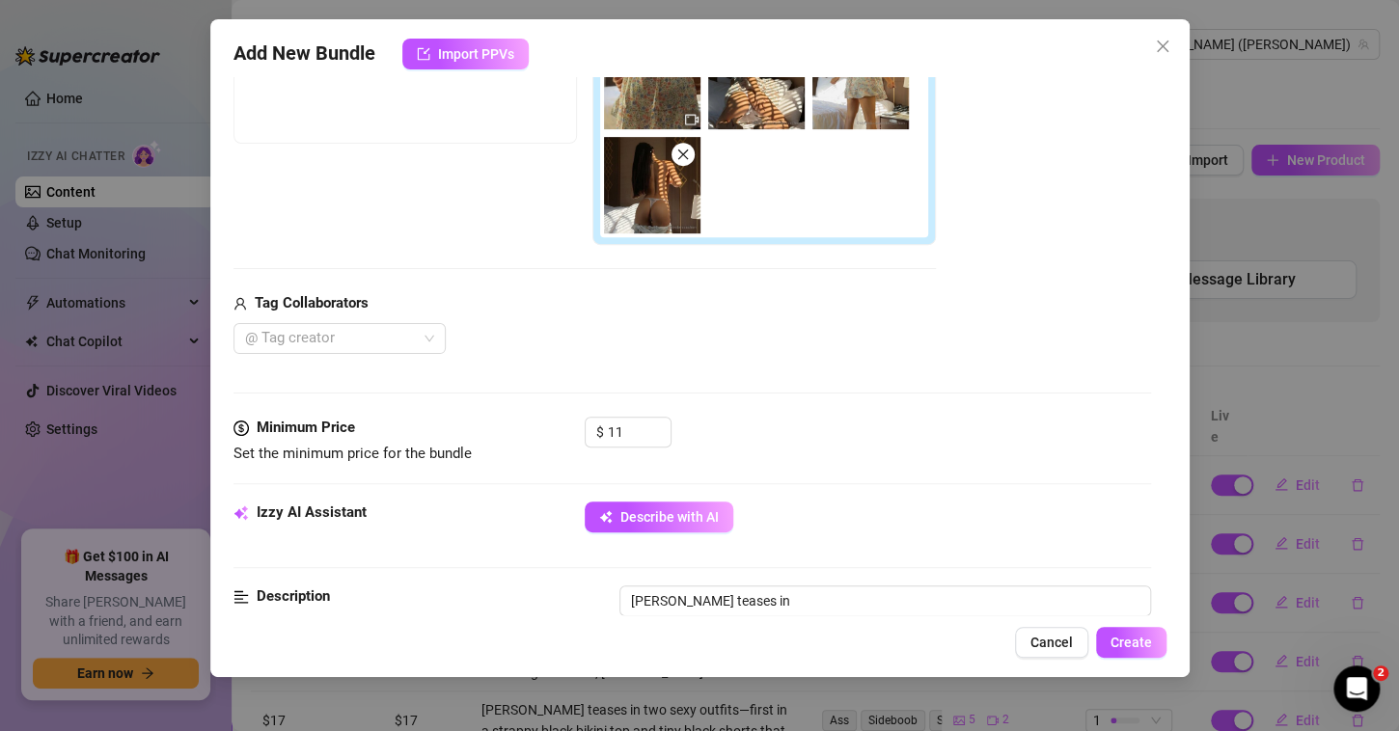
type textarea "[PERSON_NAME] teases in a"
type textarea "[PERSON_NAME] teases in a short,"
type textarea "[PERSON_NAME] teases in a short, flowy"
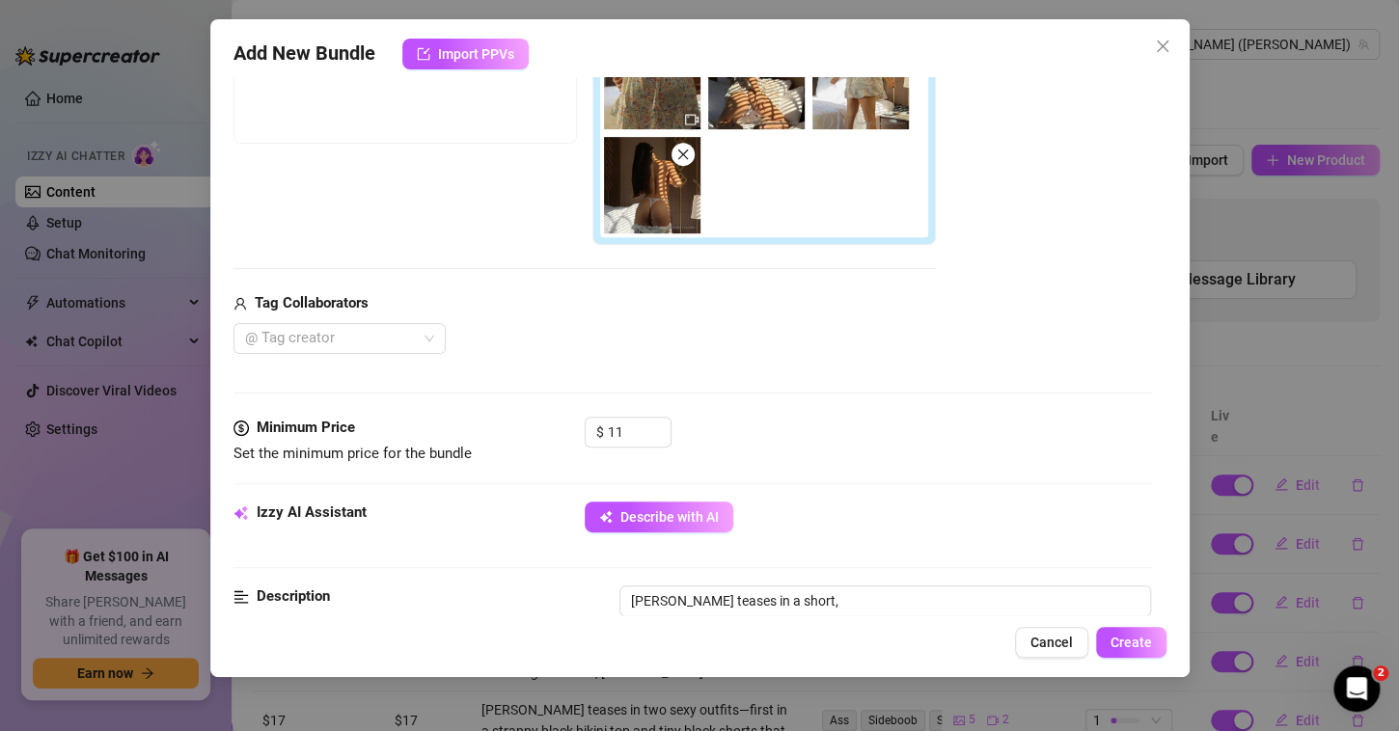
type textarea "[PERSON_NAME] teases in a short, flowy"
type textarea "[PERSON_NAME] teases in a short, flowy floral"
type textarea "[PERSON_NAME] teases in a short, flowy floral dress"
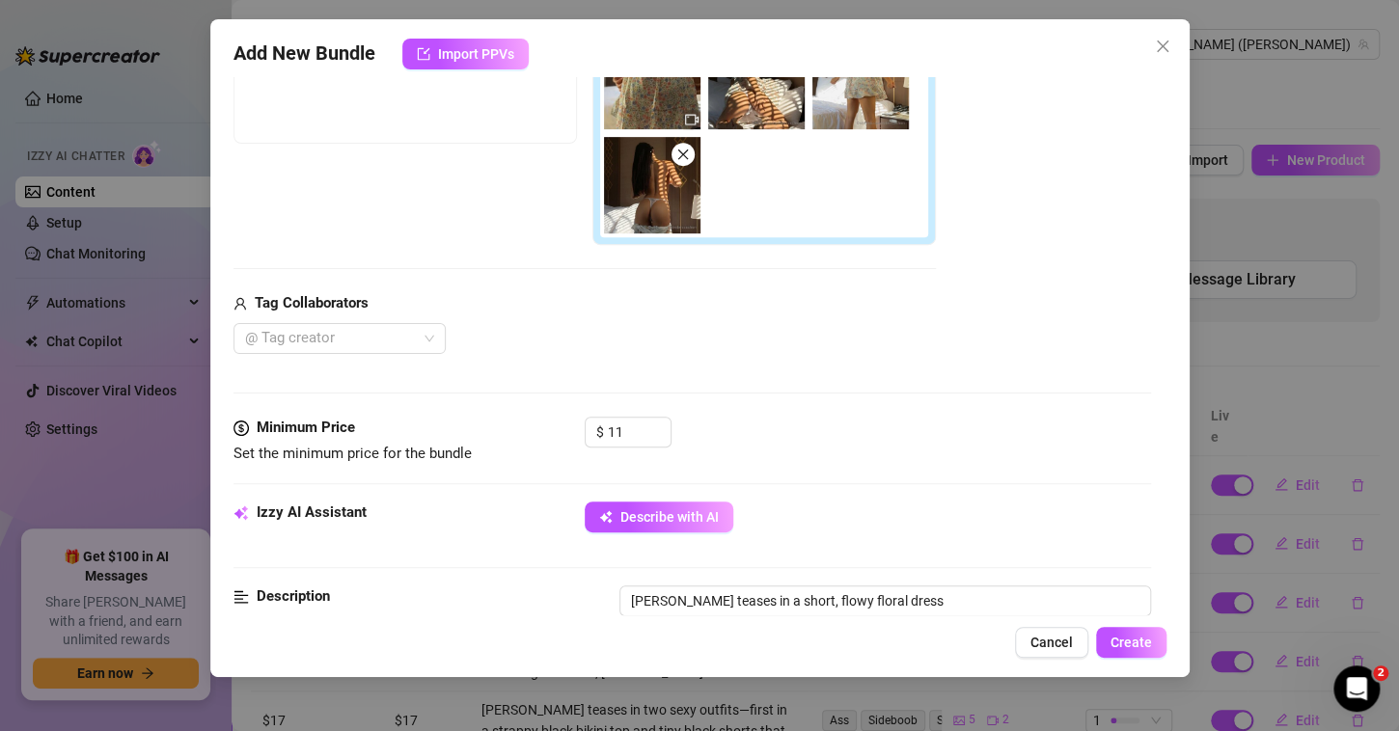
type textarea "[PERSON_NAME] teases in a short, flowy floral dress and"
type textarea "[PERSON_NAME] teases in a short, flowy floral dress and nude"
type textarea "[PERSON_NAME] teases in a short, flowy floral dress and nude heels,"
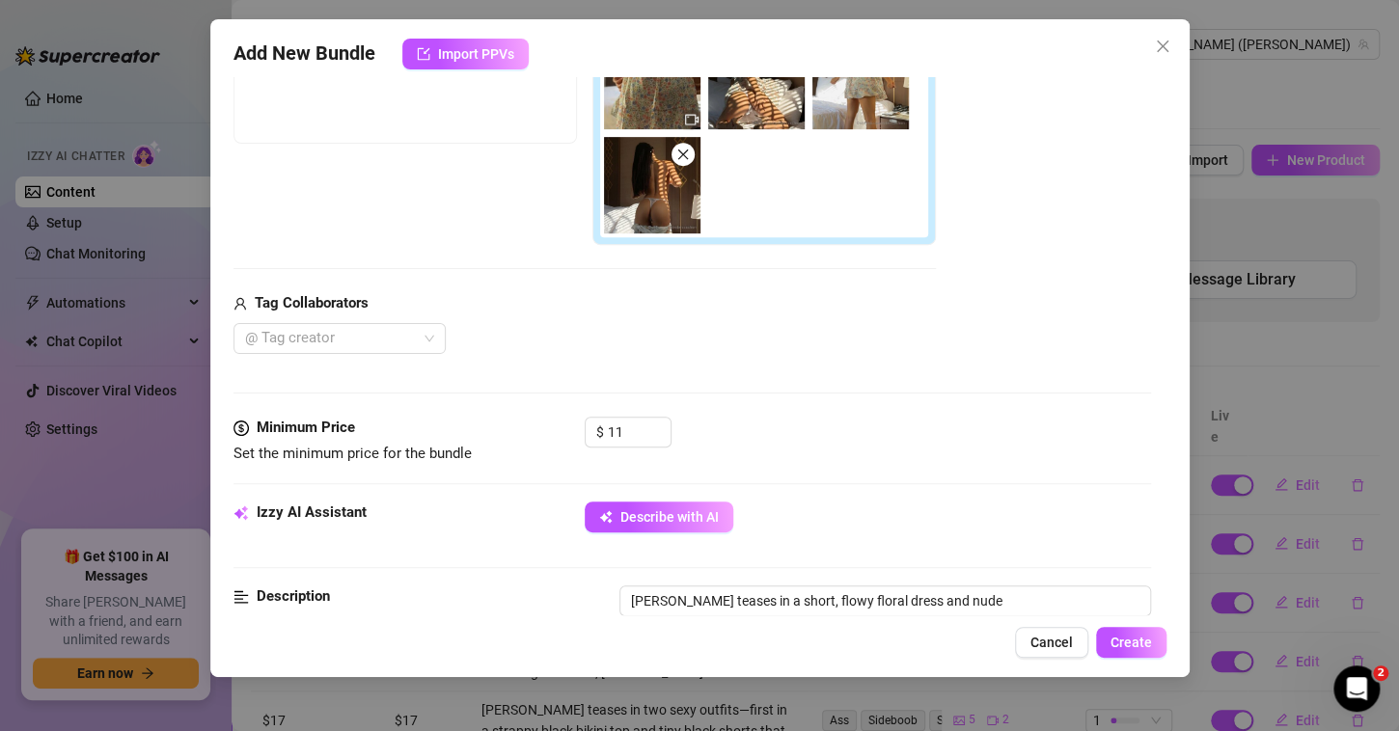
type textarea "[PERSON_NAME] teases in a short, flowy floral dress and nude heels,"
type textarea "[PERSON_NAME] teases in a short, flowy floral dress and nude heels, [MEDICAL_DA…"
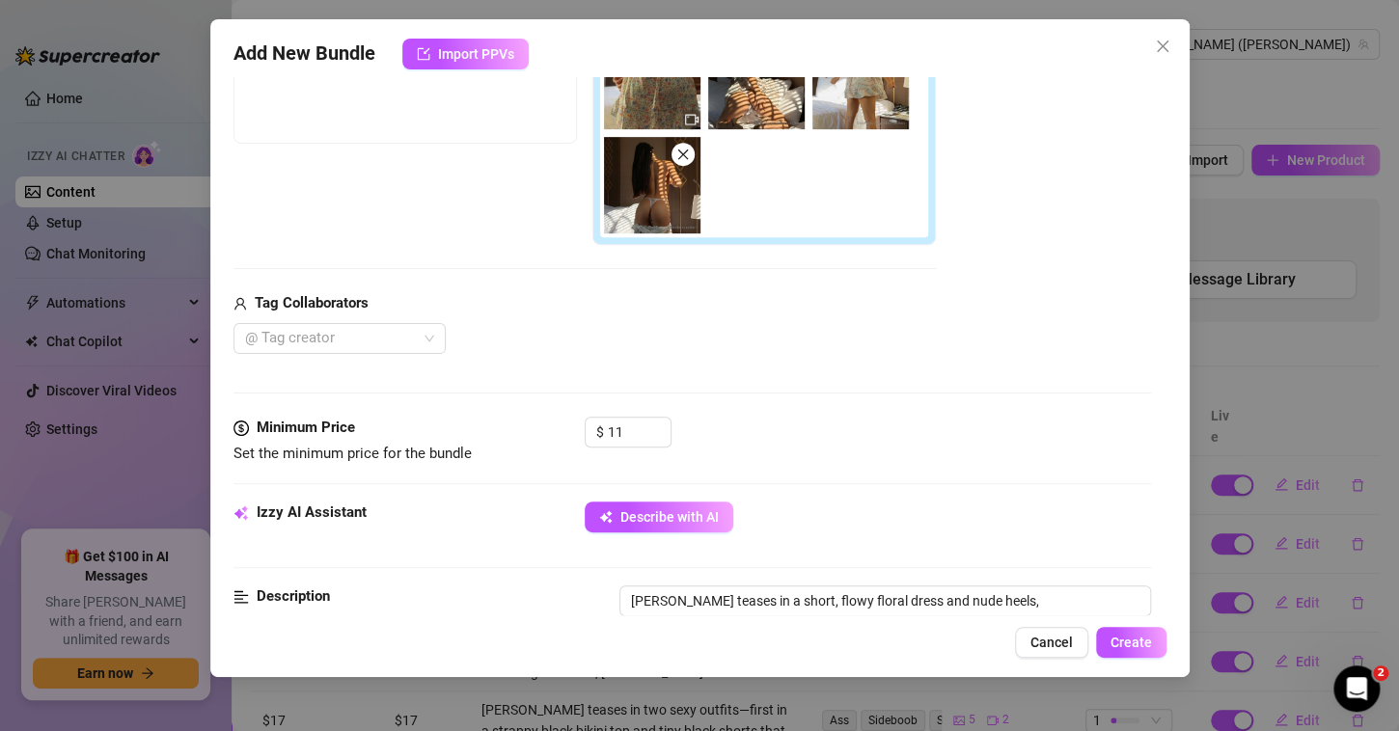
type textarea "[PERSON_NAME] teases in a short, flowy floral dress and nude heels, [MEDICAL_DA…"
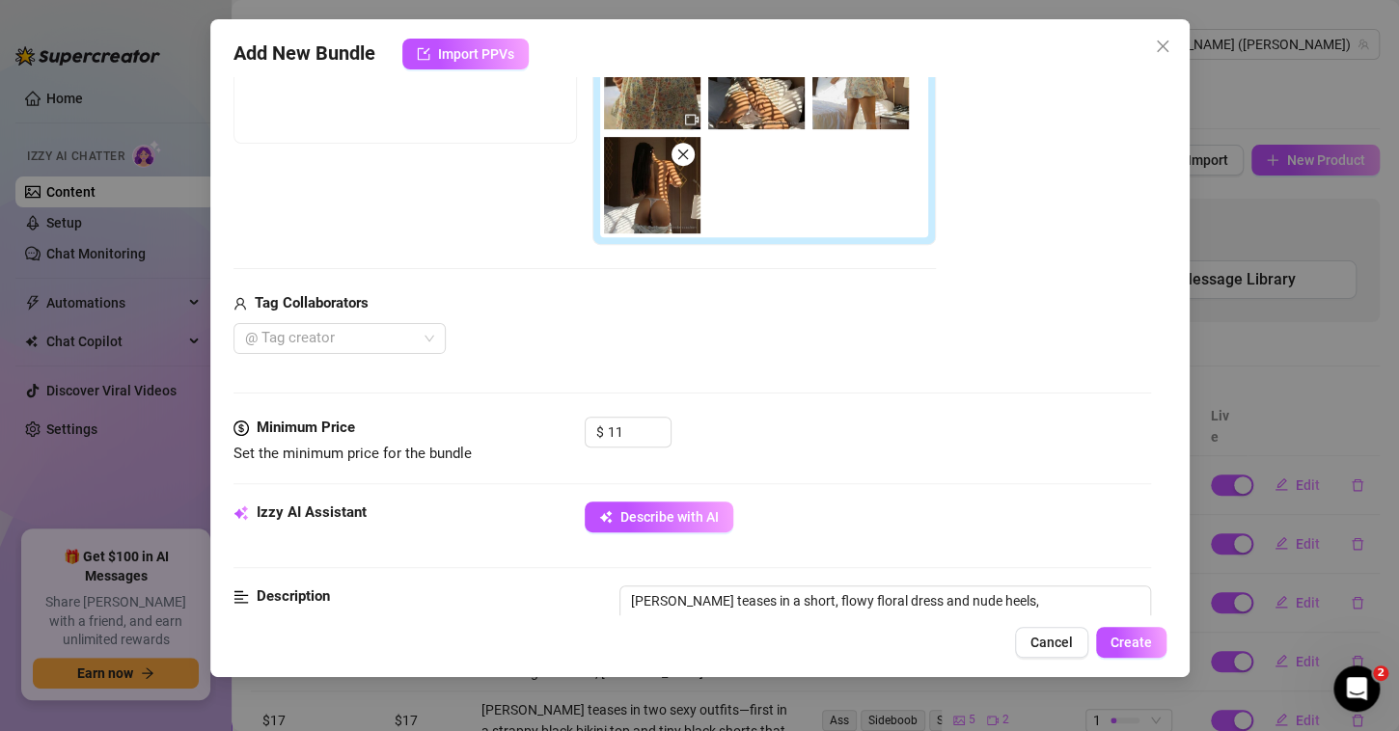
type textarea "[PERSON_NAME] teases in a short, flowy floral dress and nude heels, [MEDICAL_DA…"
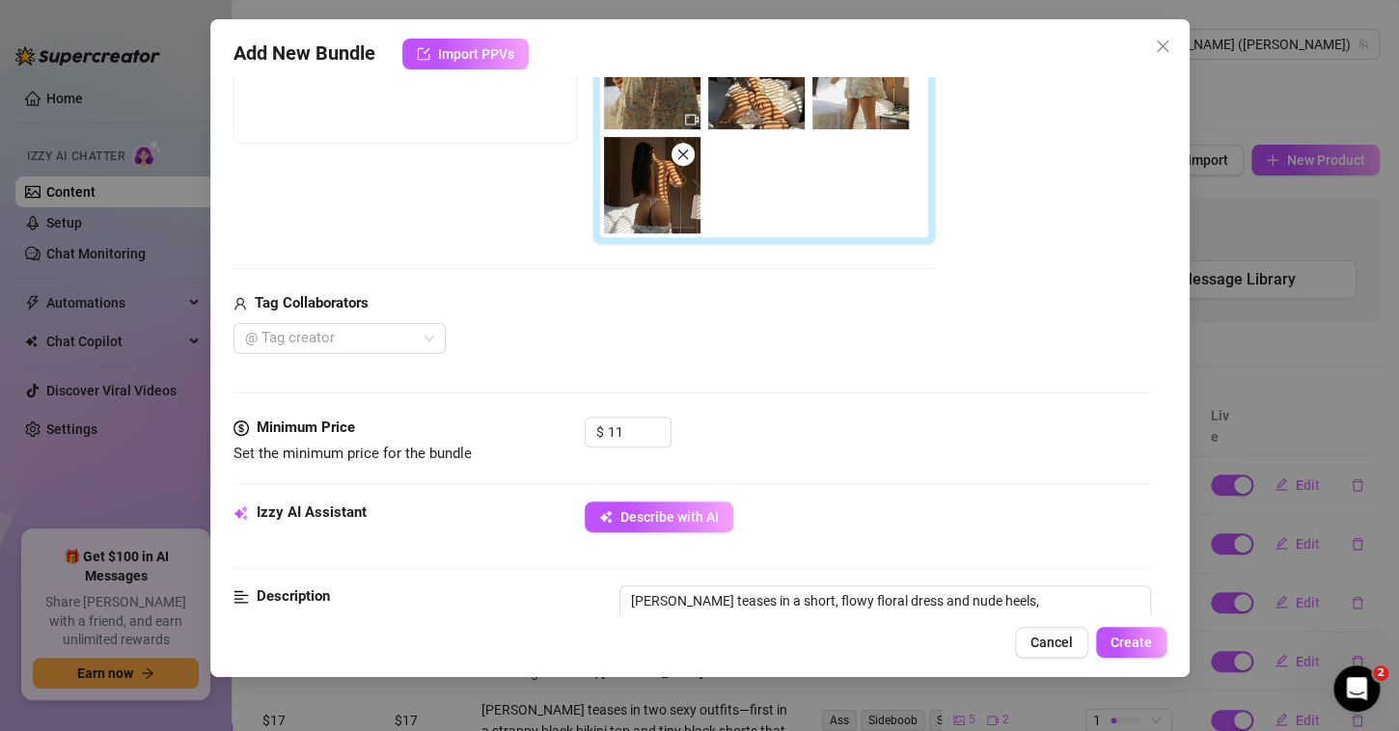
type textarea "[PERSON_NAME] teases in a short, flowy floral dress and nude heels, [MEDICAL_DA…"
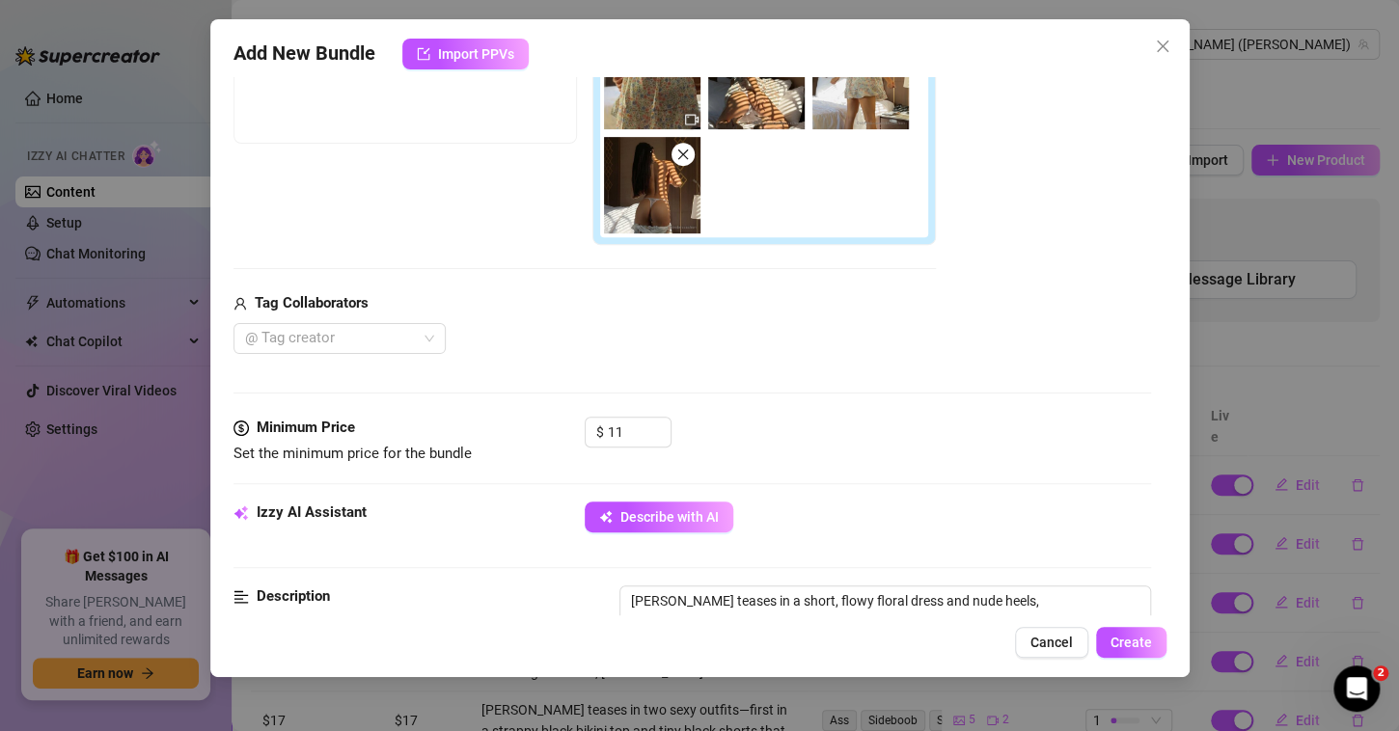
type textarea "[PERSON_NAME] teases in a short, flowy floral dress and nude heels, [MEDICAL_DA…"
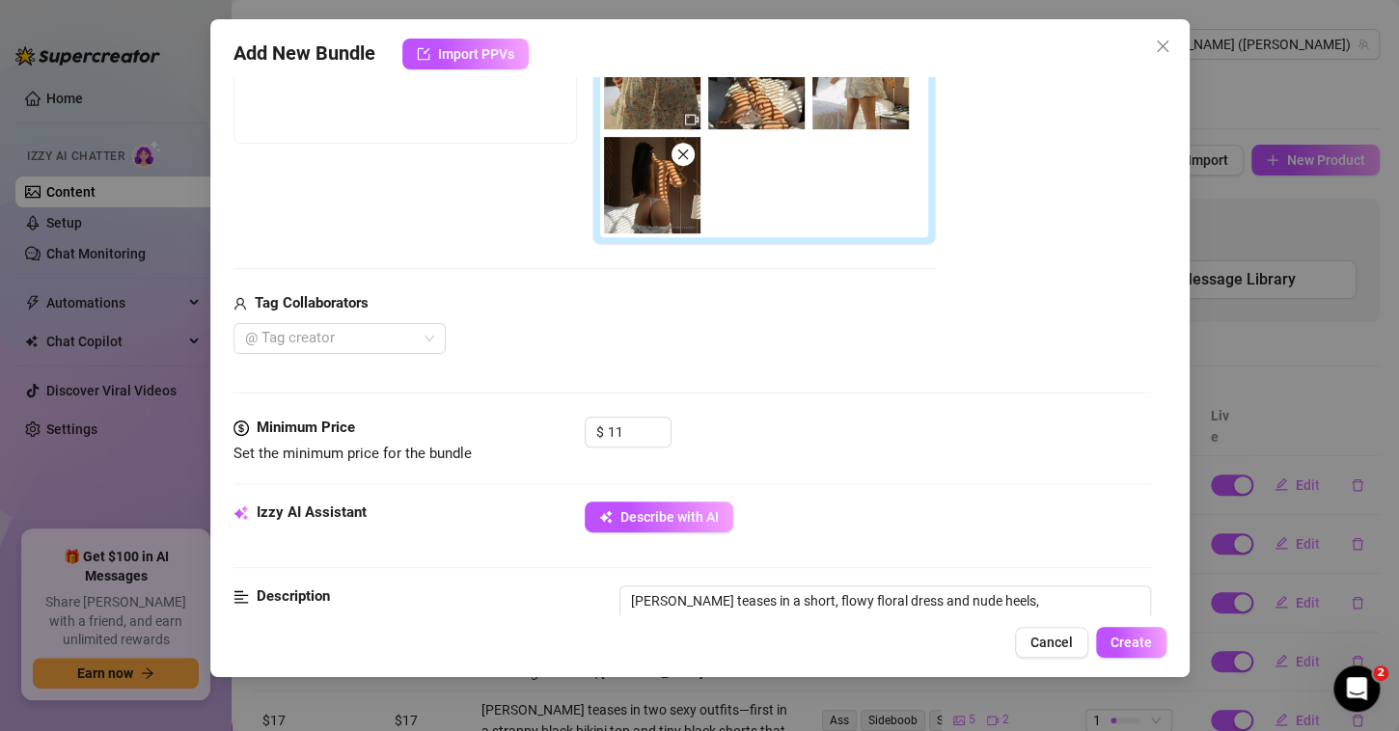
type textarea "[PERSON_NAME] teases in a short, flowy floral dress and nude heels, [MEDICAL_DA…"
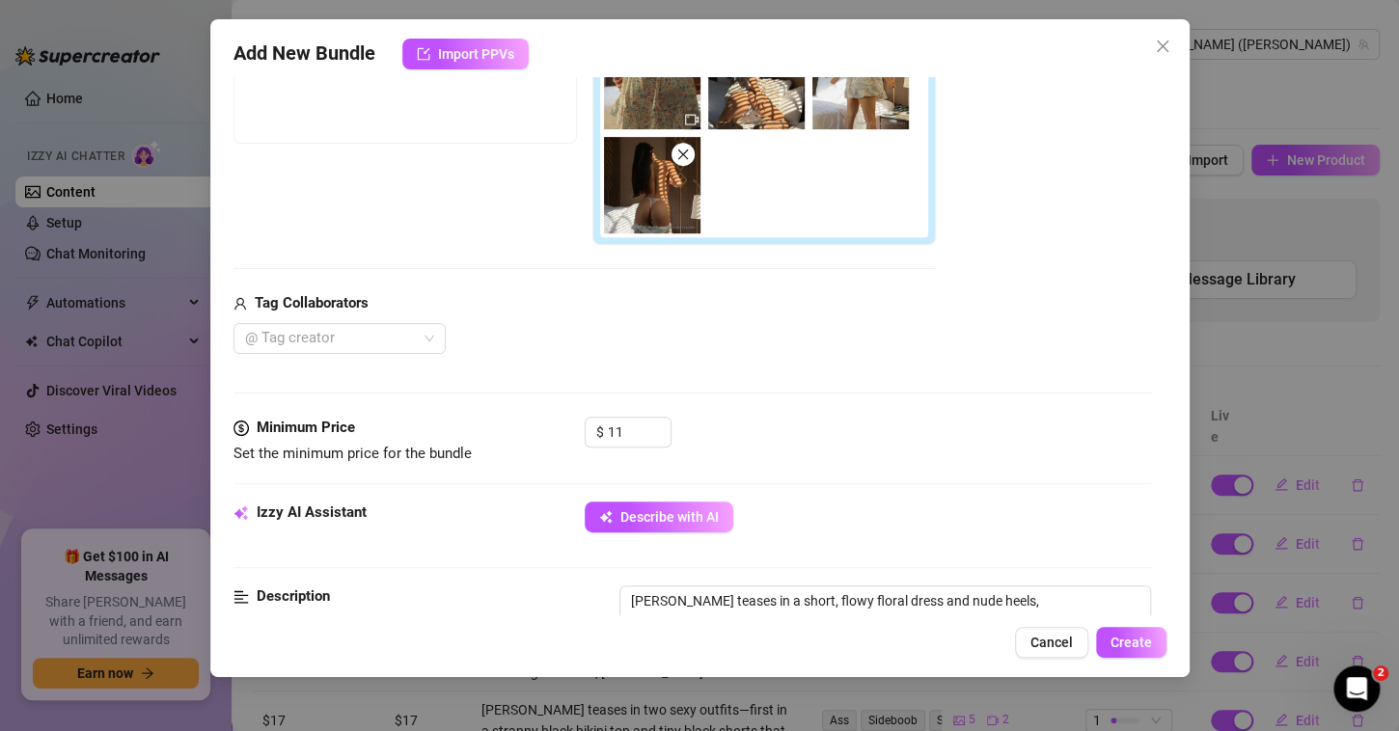
type textarea "[PERSON_NAME] teases in a short, flowy floral dress and nude heels, [MEDICAL_DA…"
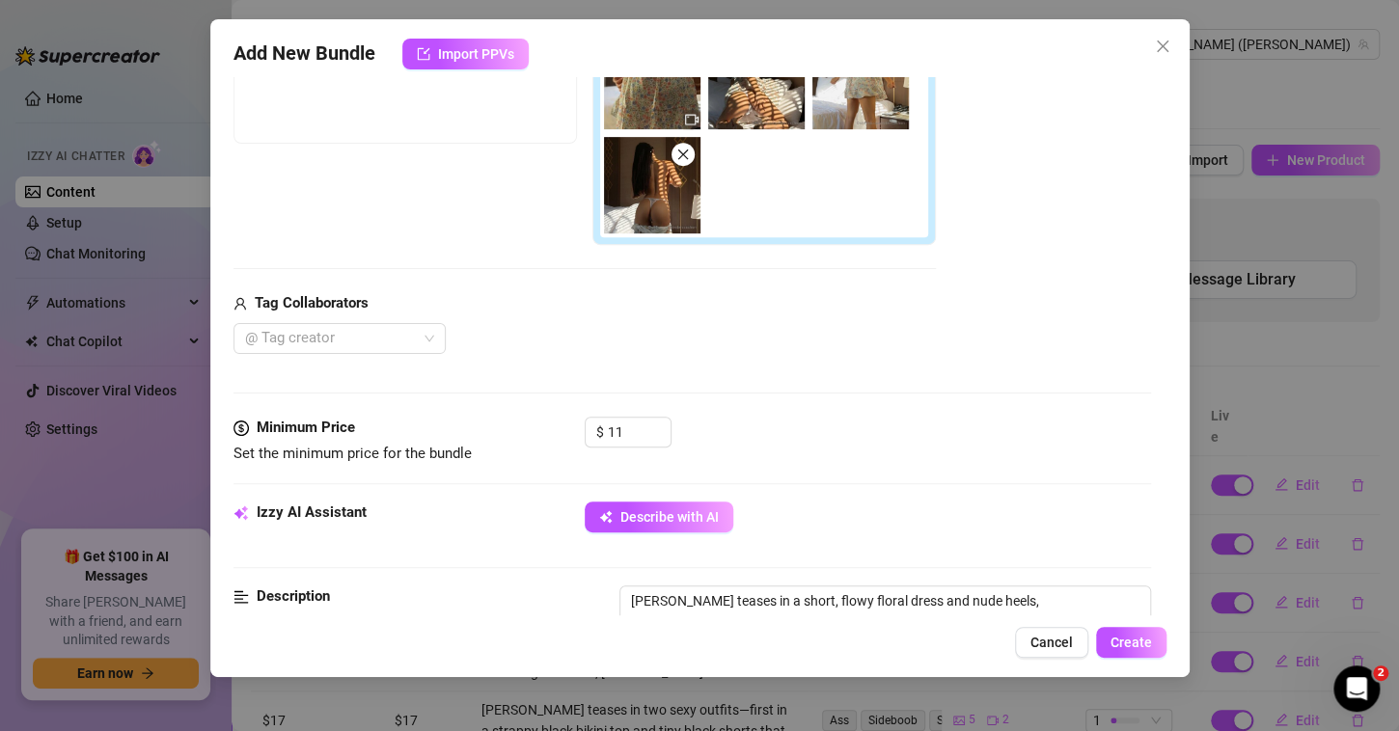
type textarea "[PERSON_NAME] teases in a short, flowy floral dress and nude heels, [MEDICAL_DA…"
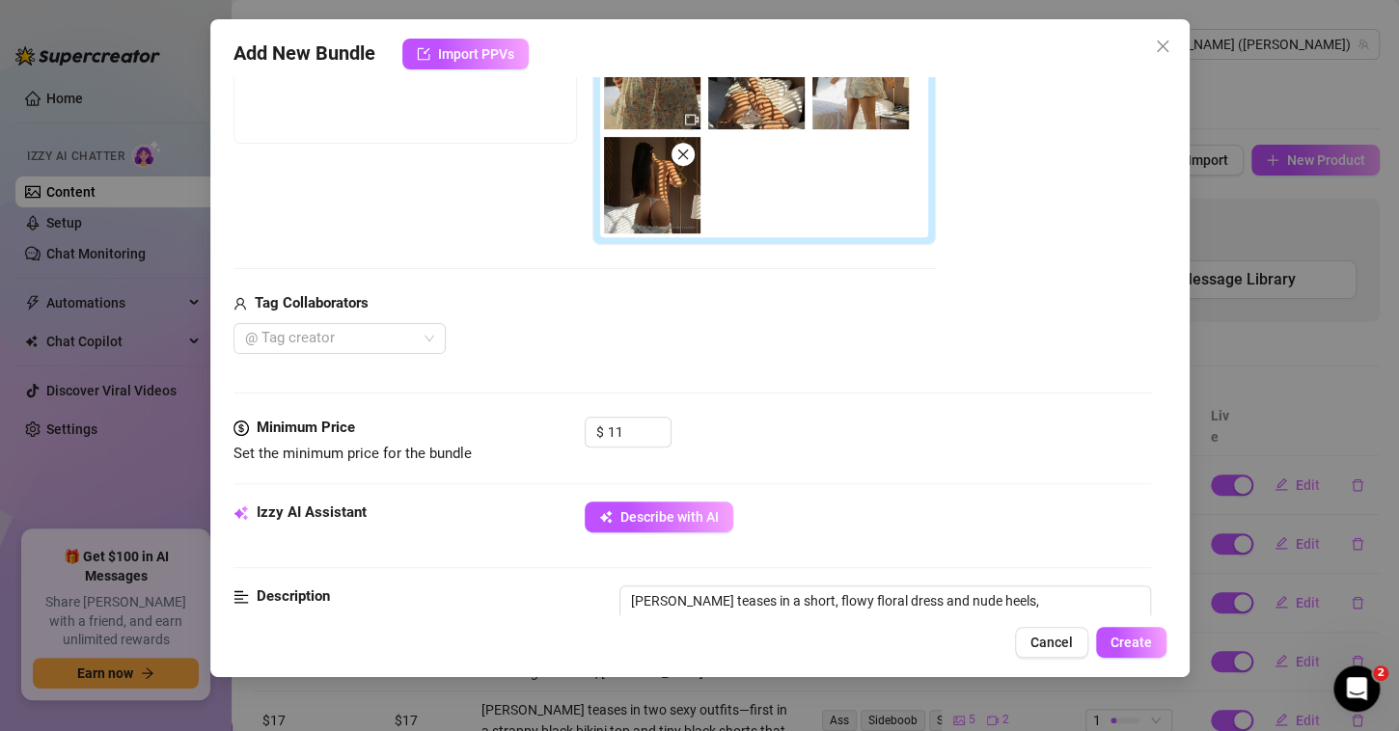
type textarea "[PERSON_NAME] teases in a short, flowy floral dress and nude heels, [MEDICAL_DA…"
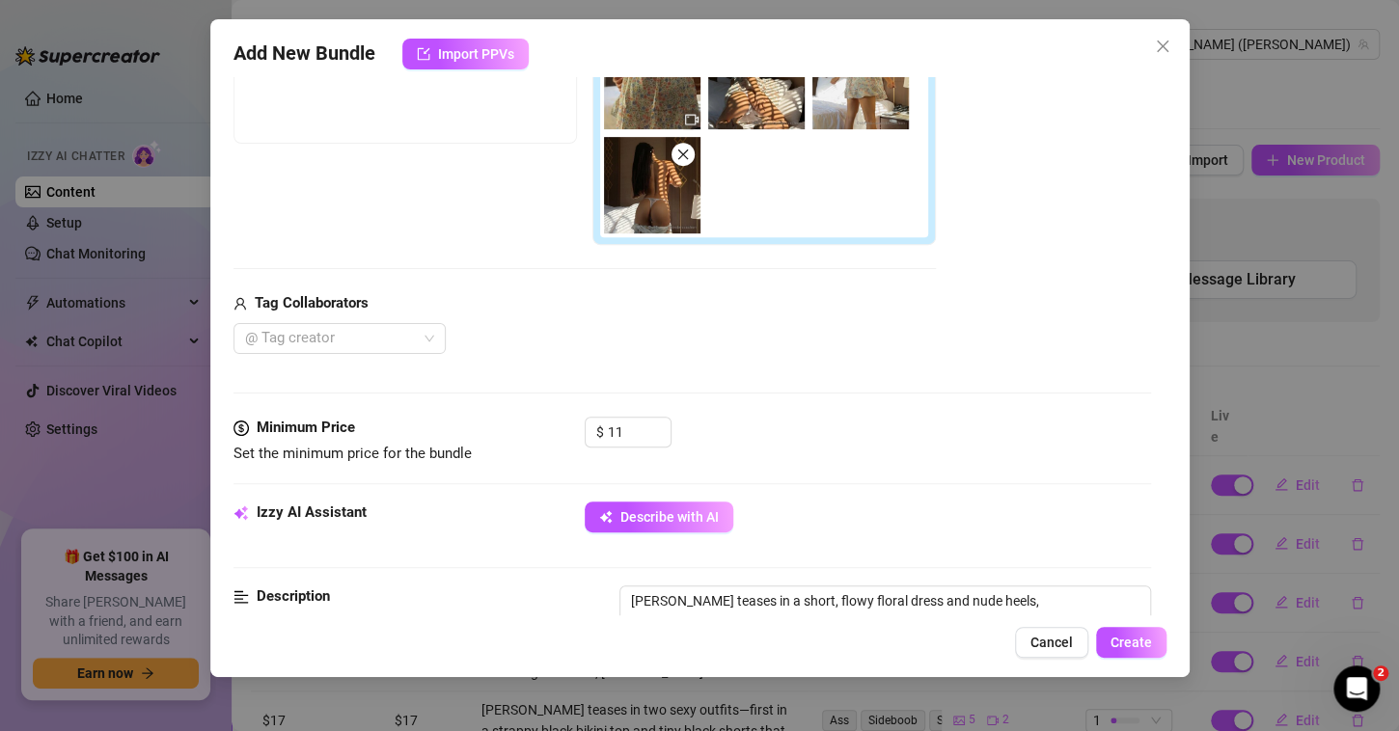
type textarea "[PERSON_NAME] teases in a short, flowy floral dress and nude heels, [MEDICAL_DA…"
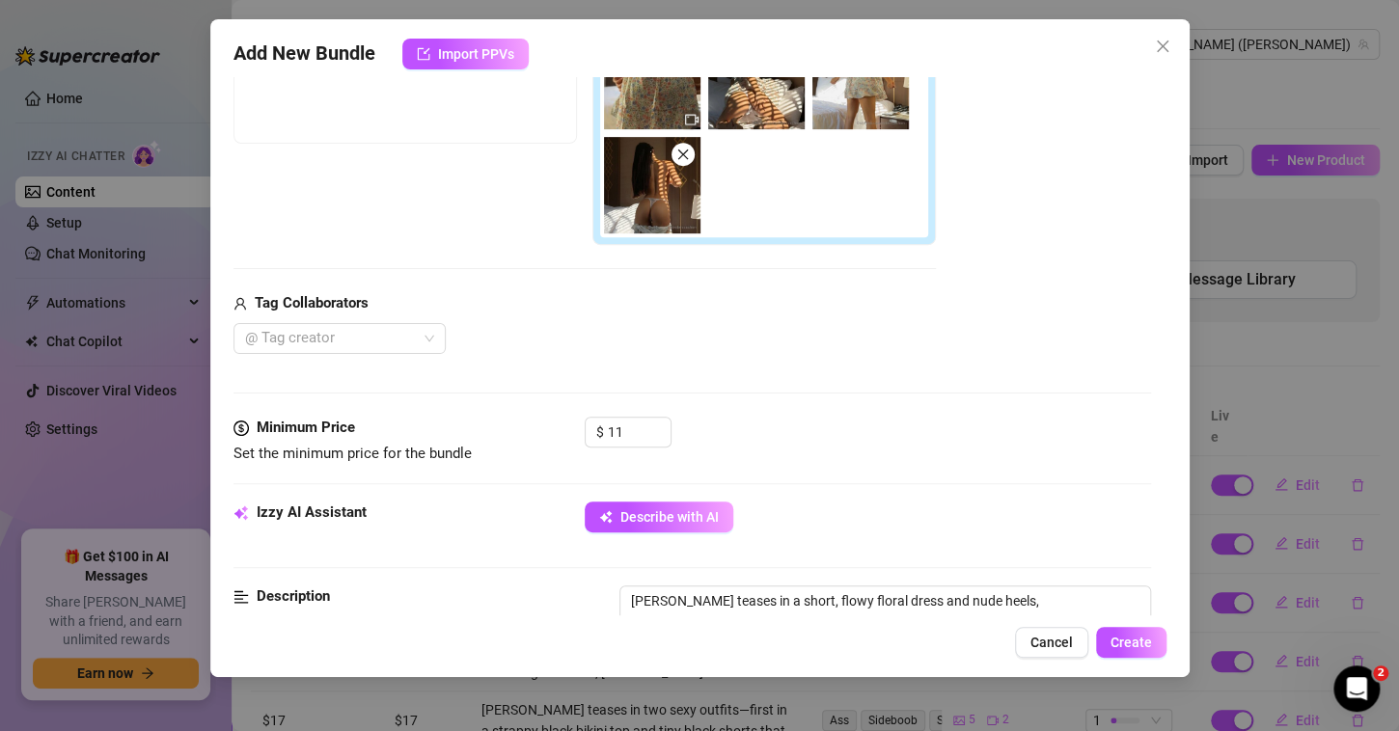
type textarea "[PERSON_NAME] teases in a short, flowy floral dress and nude heels, [MEDICAL_DA…"
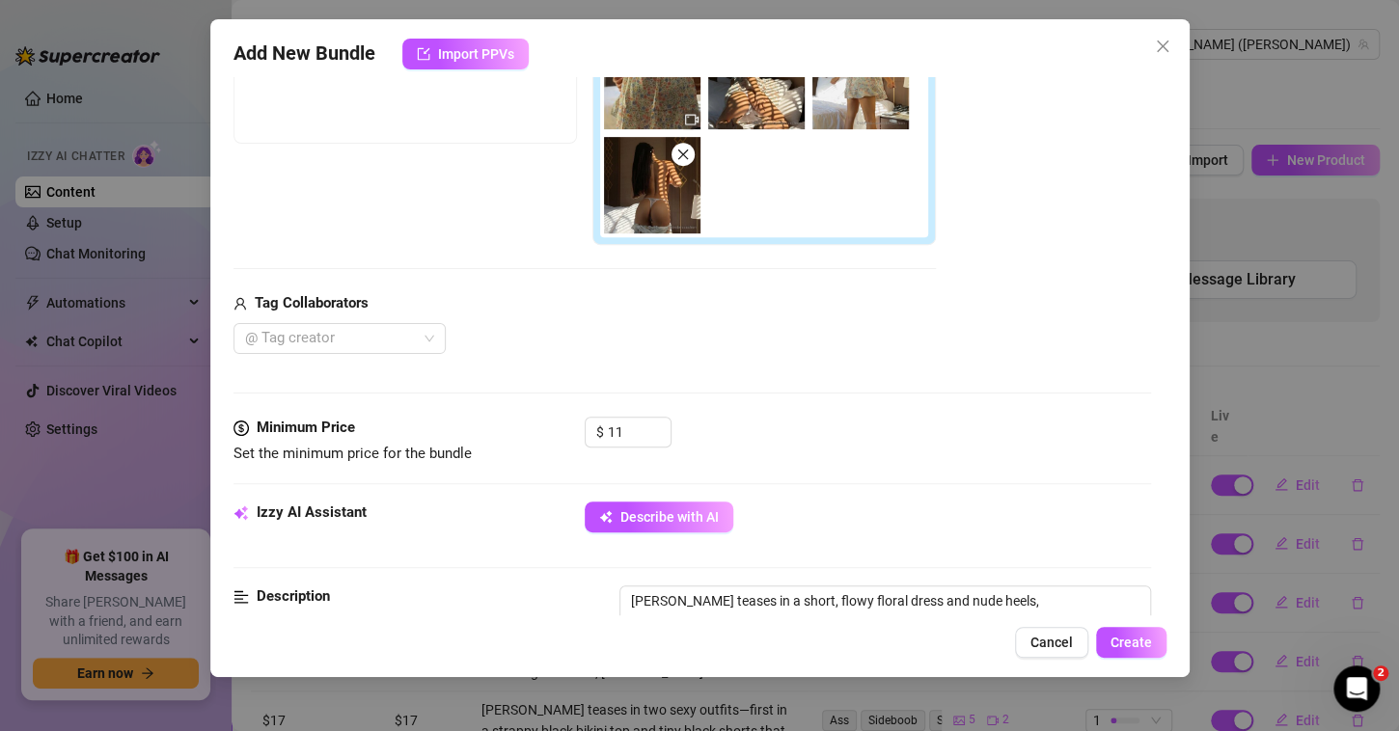
type textarea "[PERSON_NAME] teases in a short, flowy floral dress and nude heels, [MEDICAL_DA…"
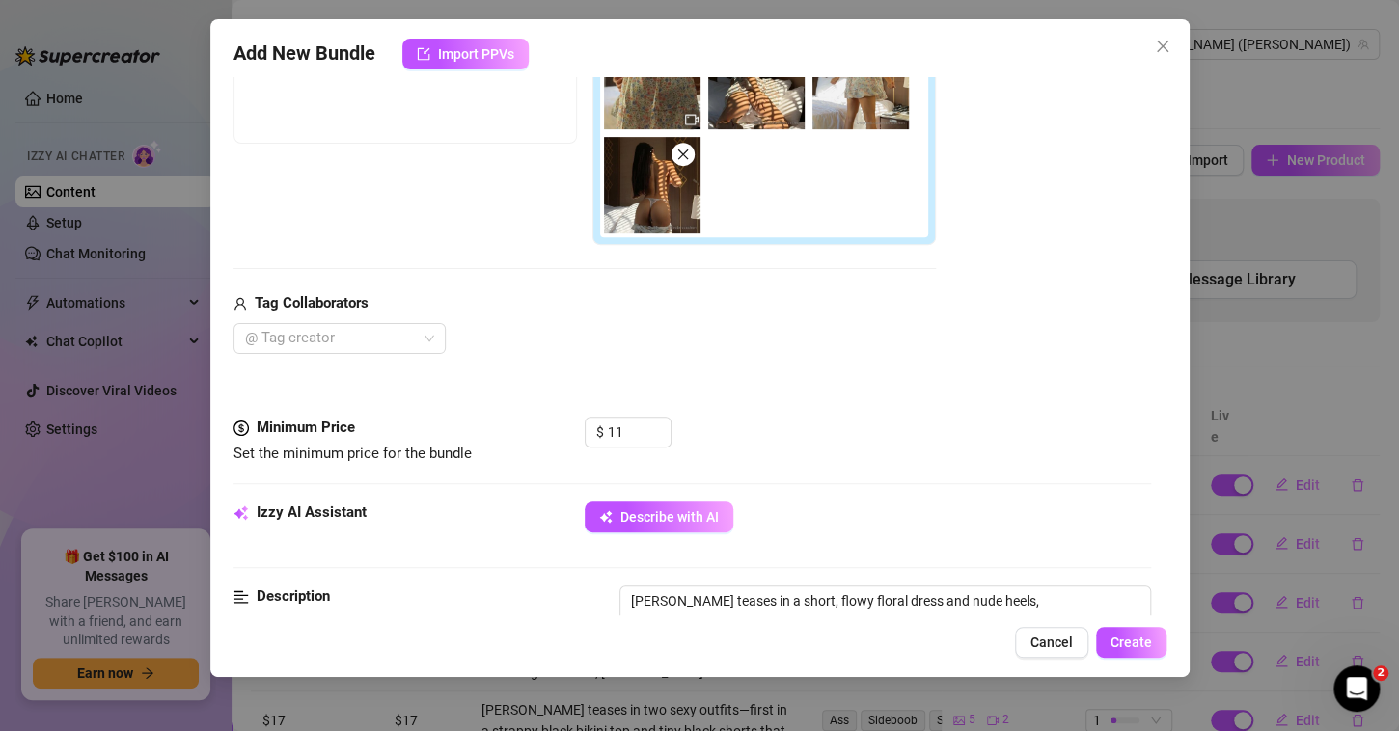
type textarea "[PERSON_NAME] teases in a short, flowy floral dress and nude heels, [MEDICAL_DA…"
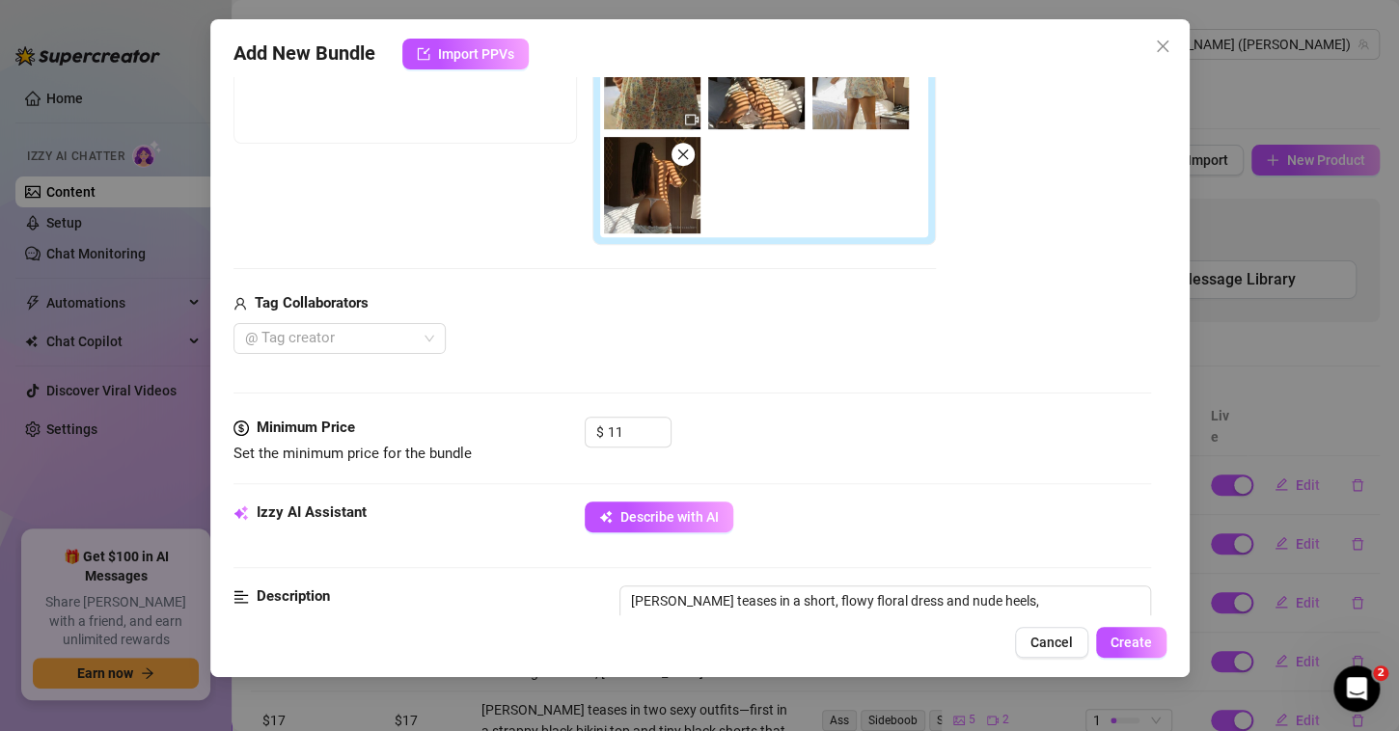
type textarea "[PERSON_NAME] teases in a short, flowy floral dress and nude heels, [MEDICAL_DA…"
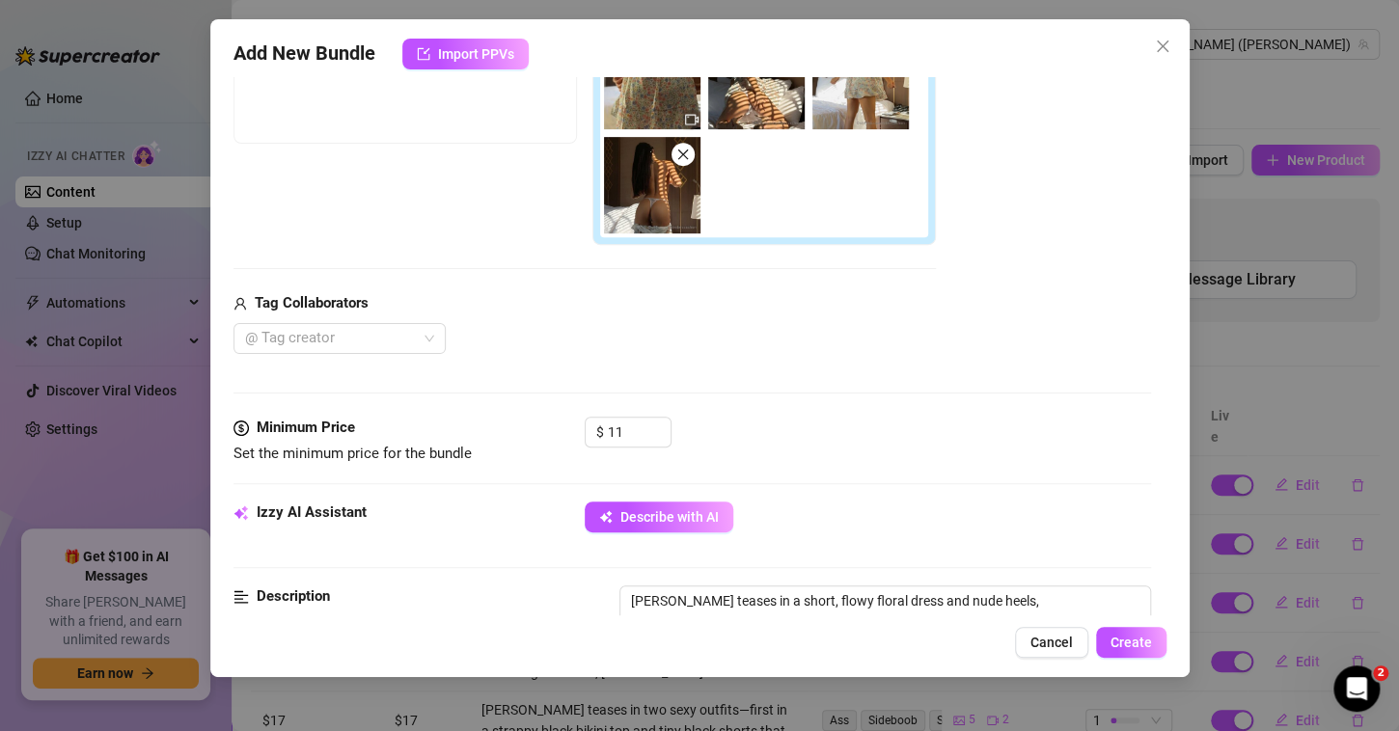
type textarea "[PERSON_NAME] teases in a short, flowy floral dress and nude heels, [MEDICAL_DA…"
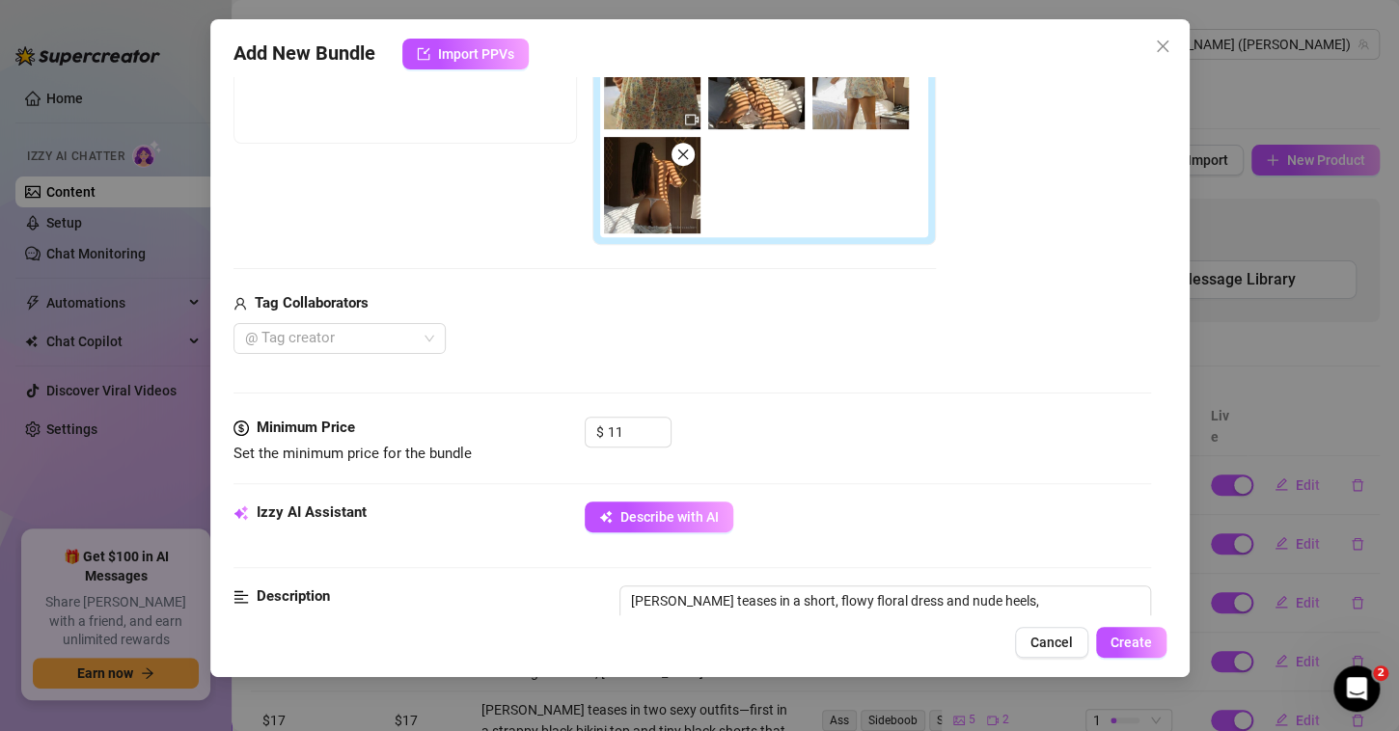
type textarea "[PERSON_NAME] teases in a short, flowy floral dress and nude heels, [MEDICAL_DA…"
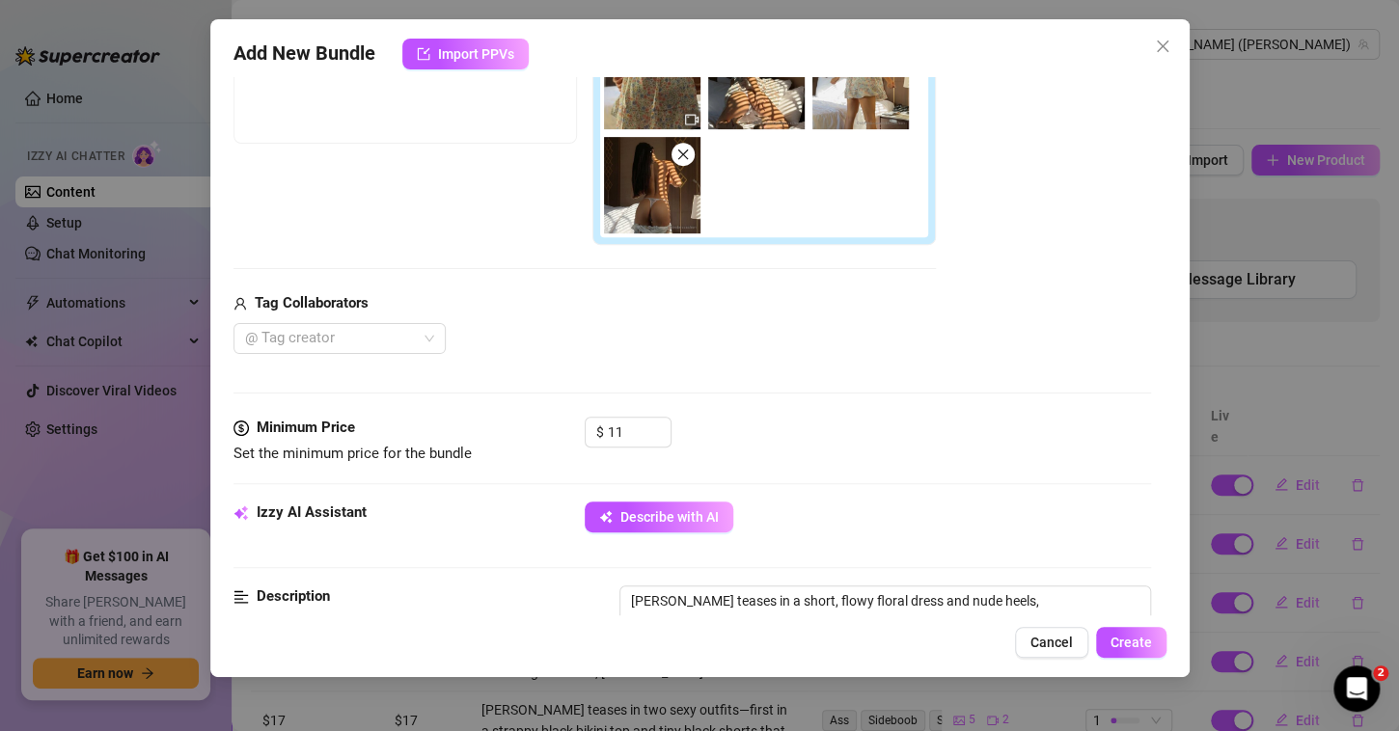
type textarea "[PERSON_NAME] teases in a short, flowy floral dress and nude heels, [MEDICAL_DA…"
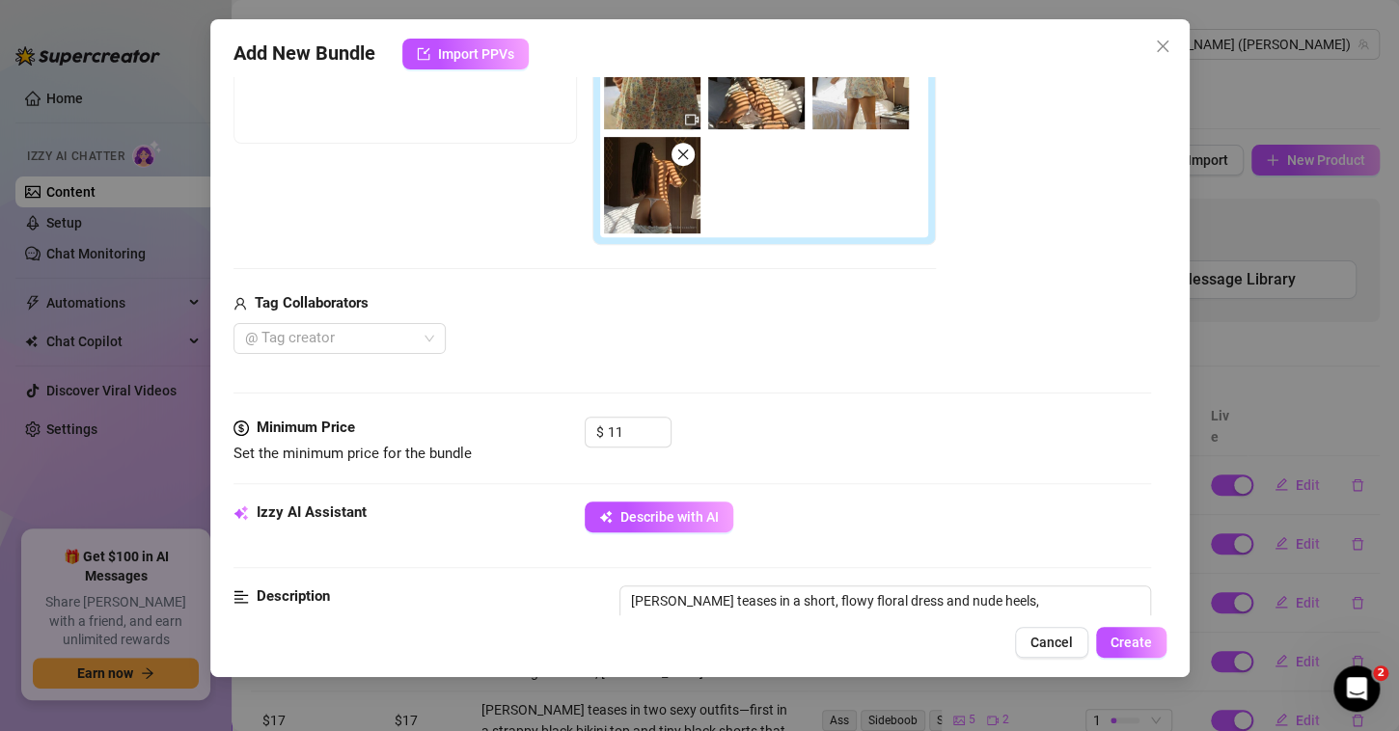
type textarea "[PERSON_NAME] teases in a short, flowy floral dress and nude heels, [MEDICAL_DA…"
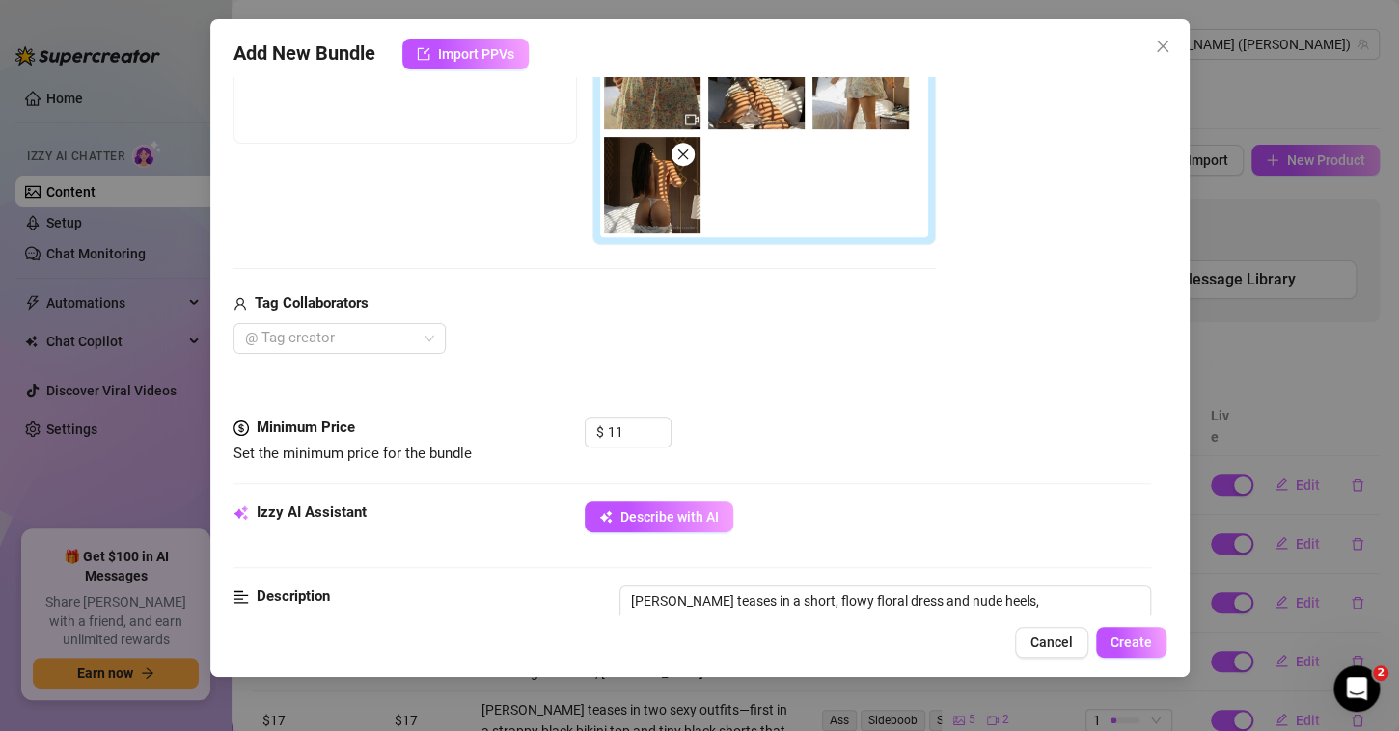
type textarea "[PERSON_NAME] teases in a short, flowy floral dress and nude heels, [MEDICAL_DA…"
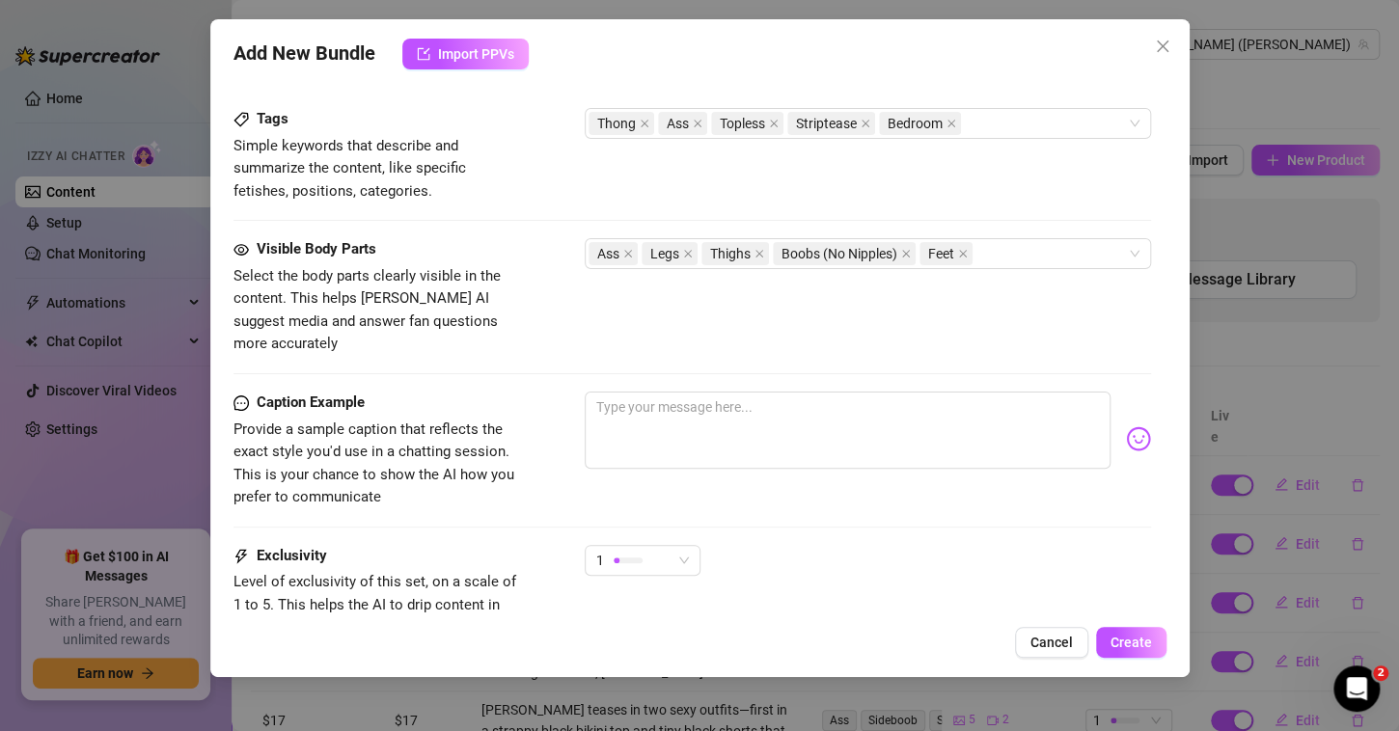
scroll to position [1213, 0]
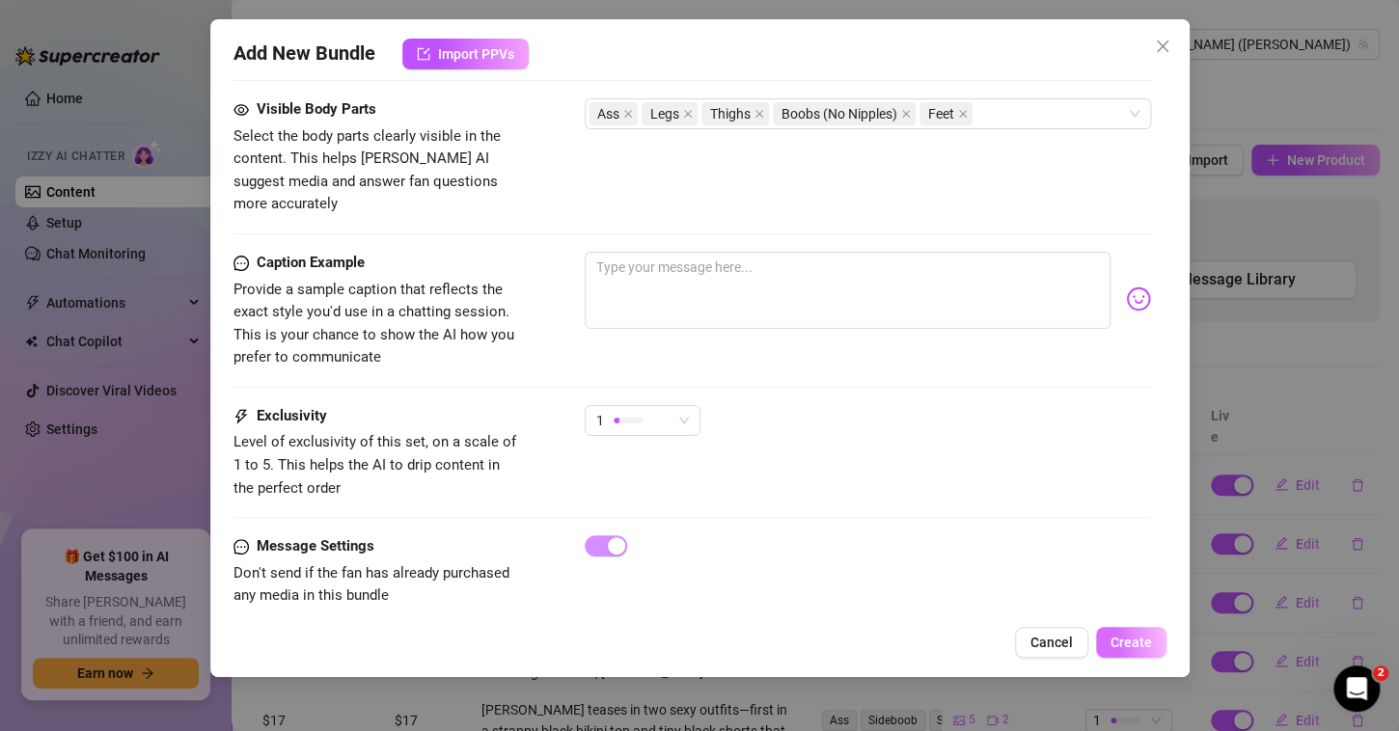
click at [1107, 639] on button "Create" at bounding box center [1131, 642] width 70 height 31
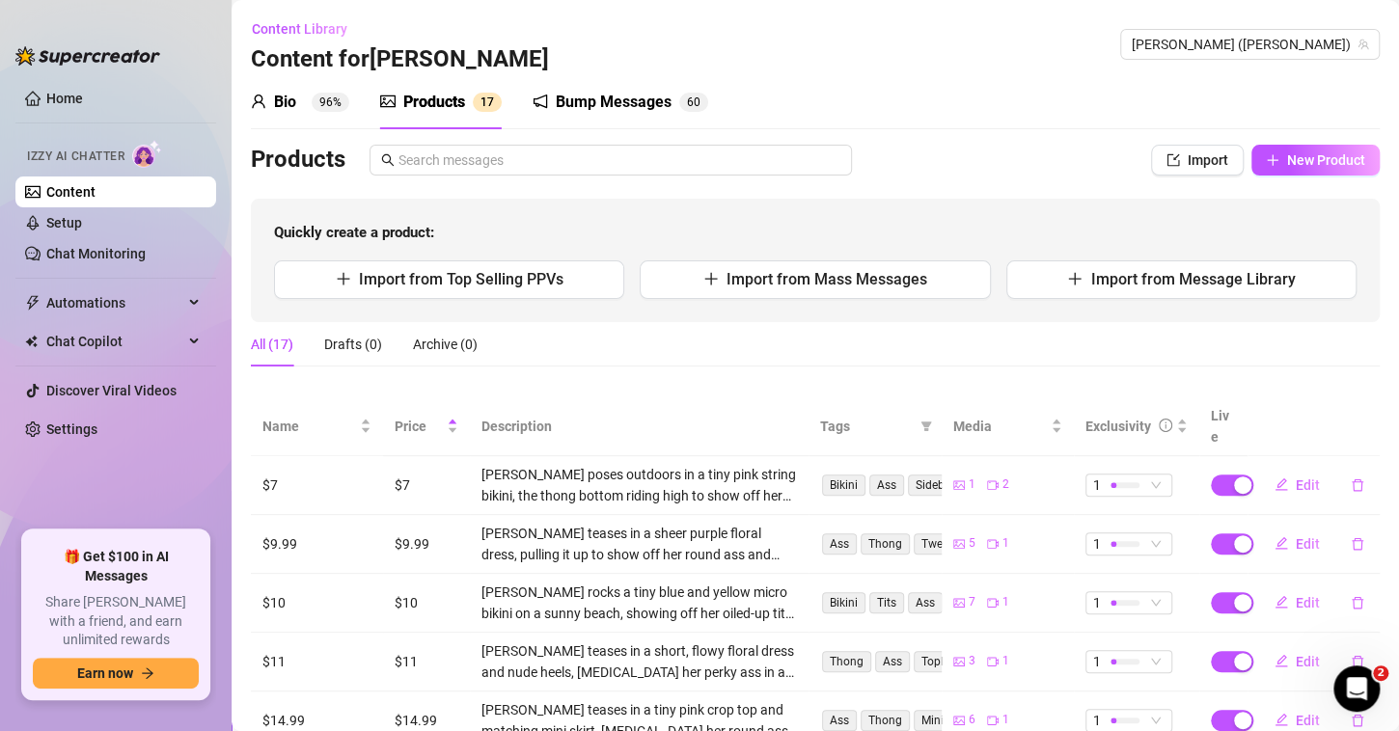
scroll to position [401, 0]
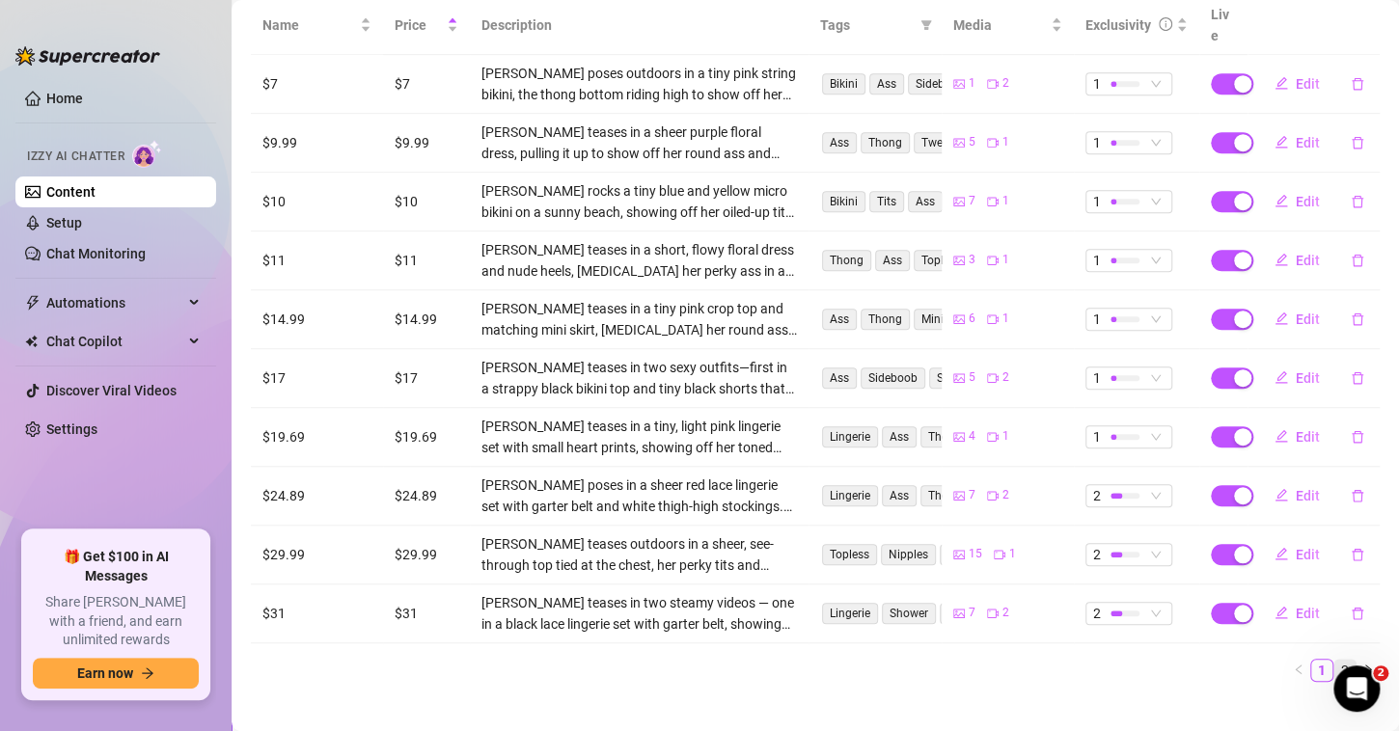
click at [1334, 660] on link "2" at bounding box center [1344, 670] width 21 height 21
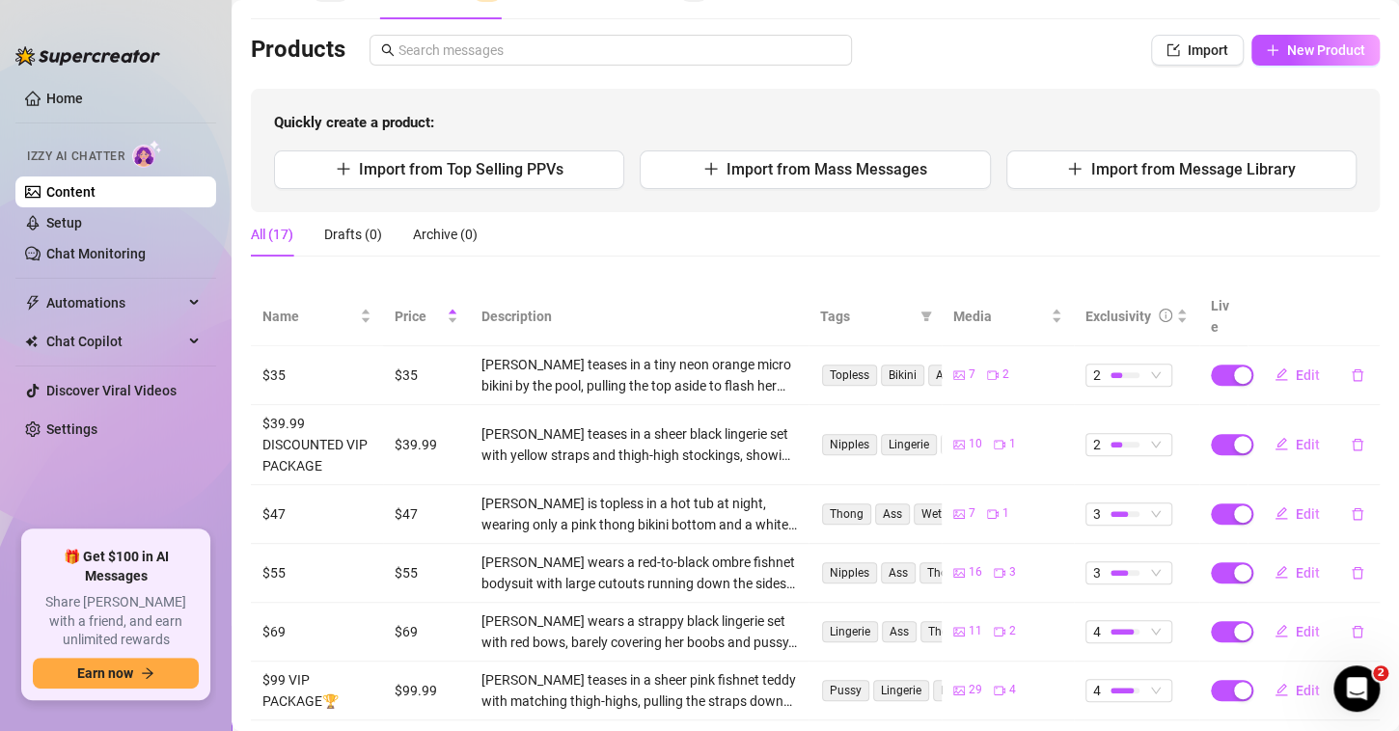
scroll to position [0, 0]
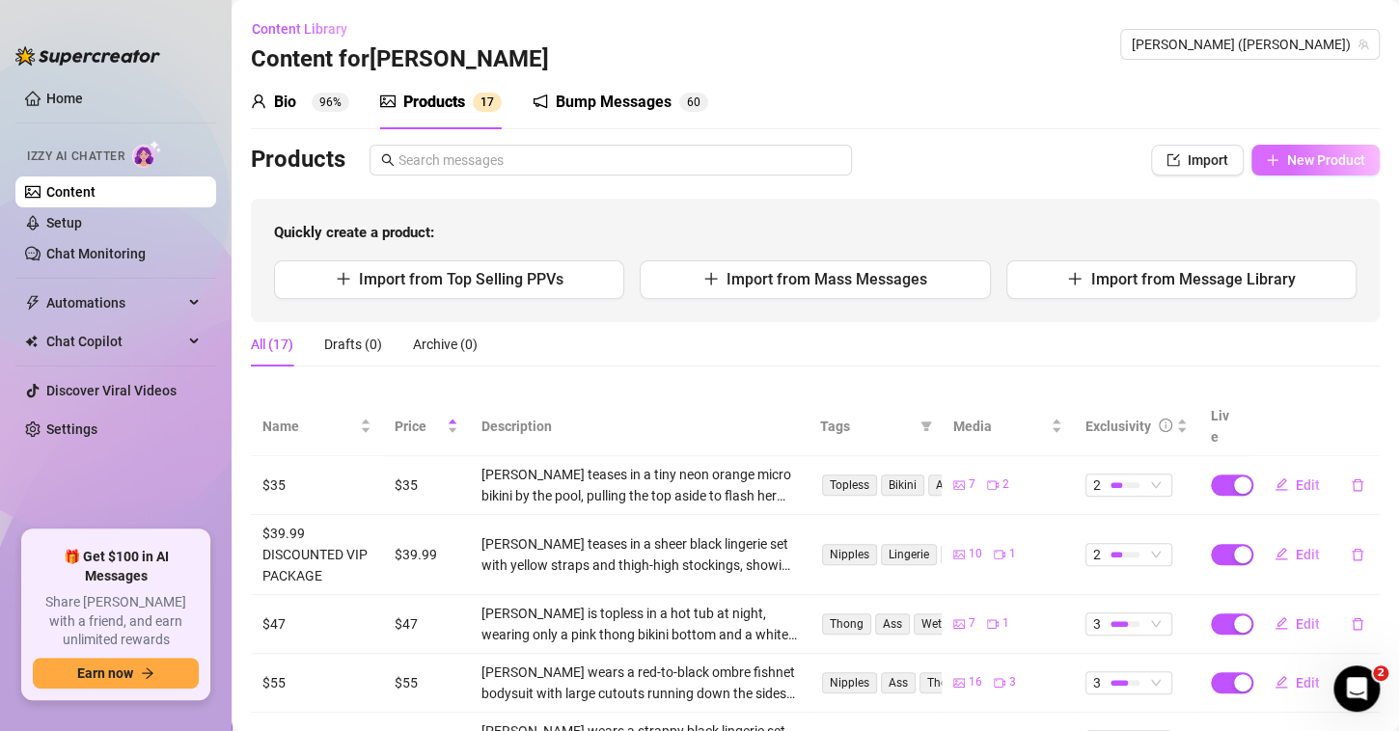
click at [1296, 166] on span "New Product" at bounding box center [1326, 159] width 78 height 15
type textarea "Type your message here..."
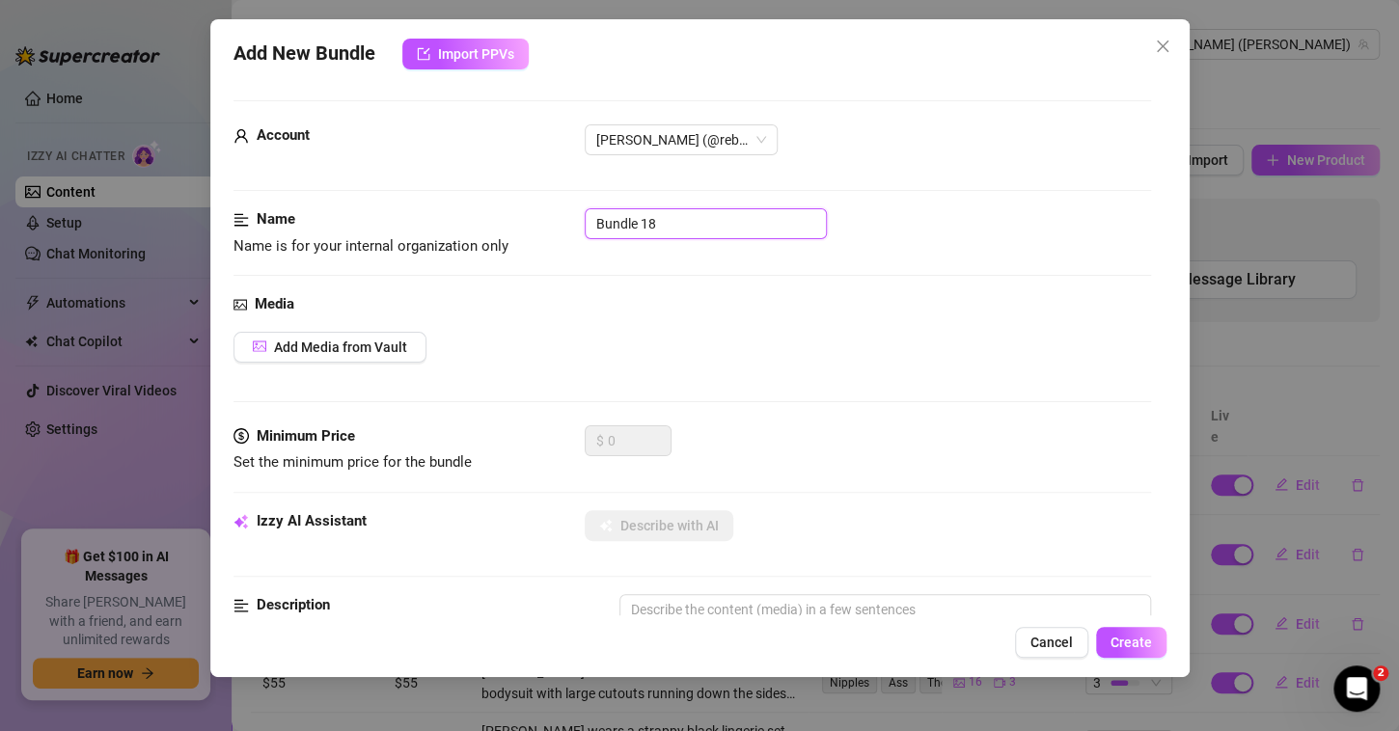
drag, startPoint x: 669, startPoint y: 221, endPoint x: 411, endPoint y: 209, distance: 257.8
click at [411, 209] on div "Name Name is for your internal organization only Bundle 18" at bounding box center [691, 232] width 917 height 49
type input "$75"
click at [326, 354] on button "Add Media from Vault" at bounding box center [329, 347] width 193 height 31
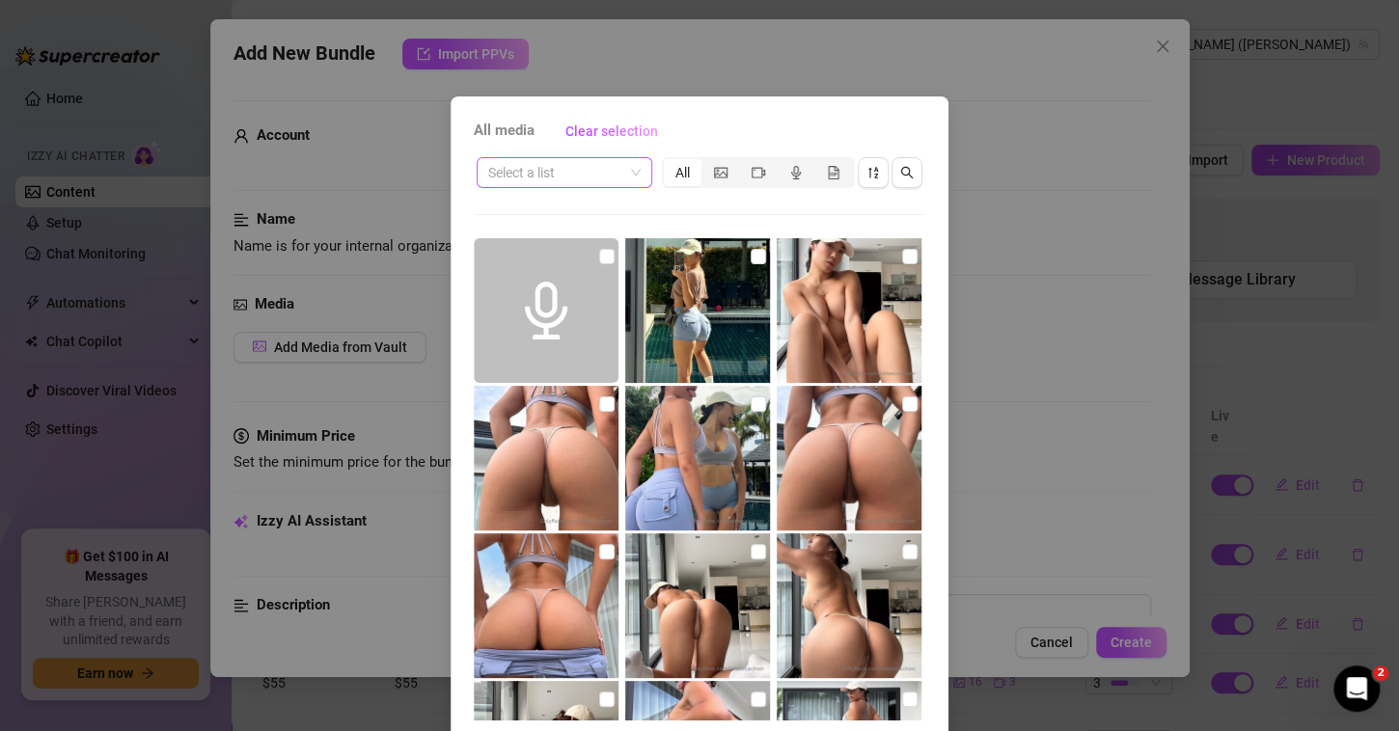
click at [633, 170] on div "Select a list" at bounding box center [565, 172] width 176 height 31
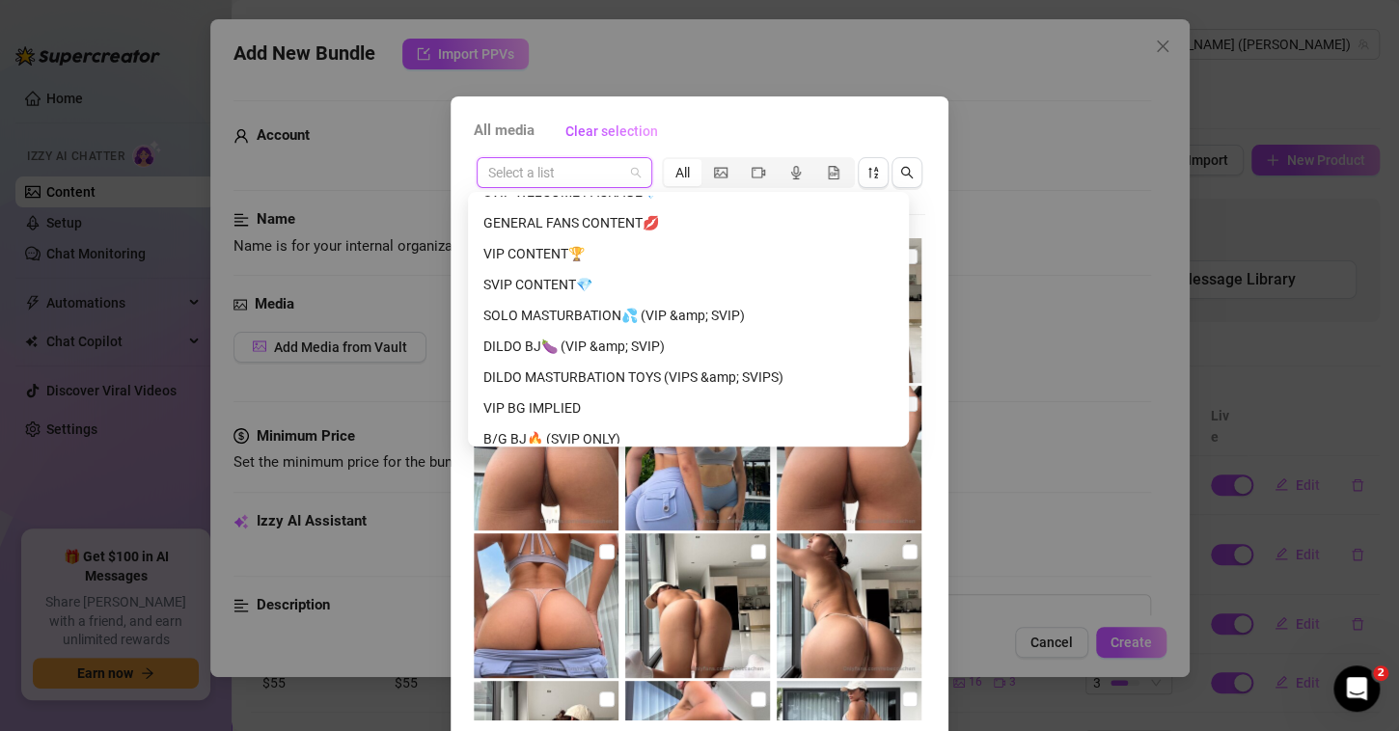
scroll to position [602, 0]
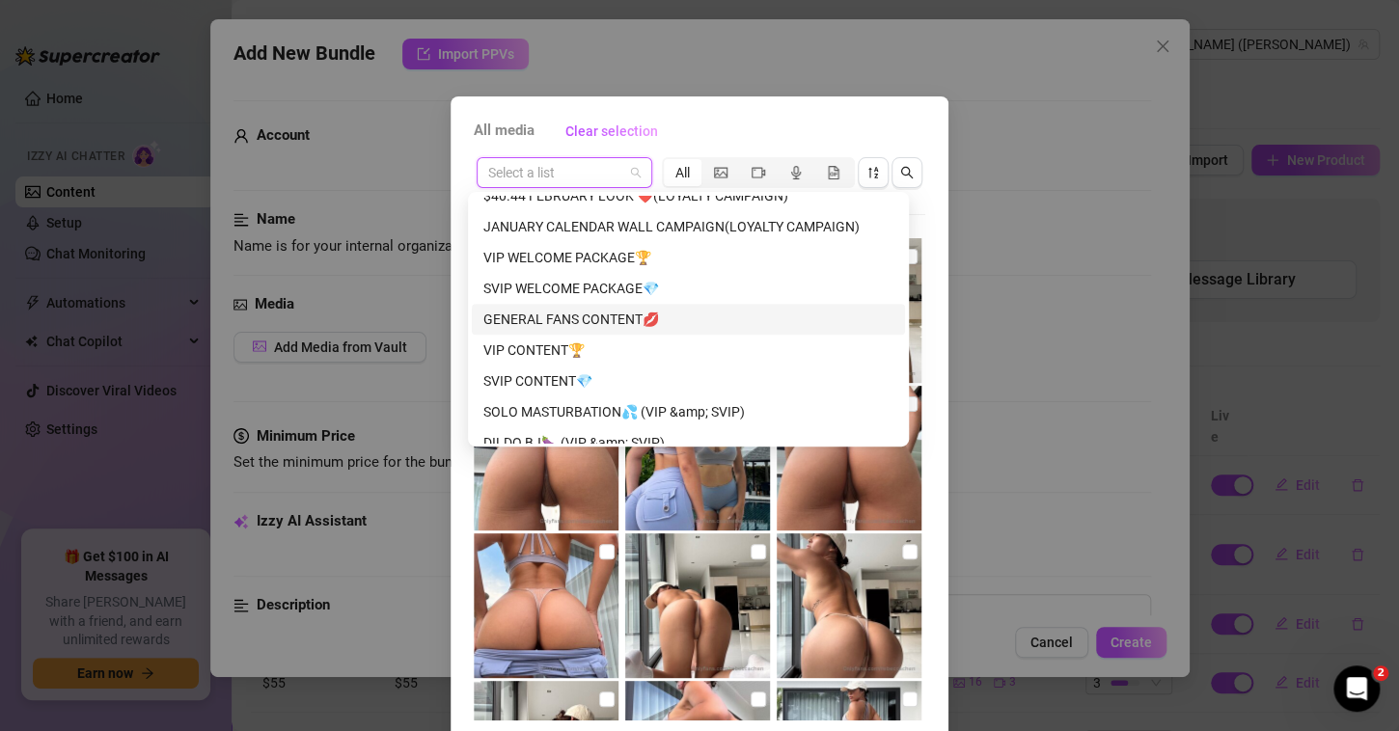
click at [589, 315] on div "GENERAL FANS CONTENT💋" at bounding box center [688, 319] width 410 height 21
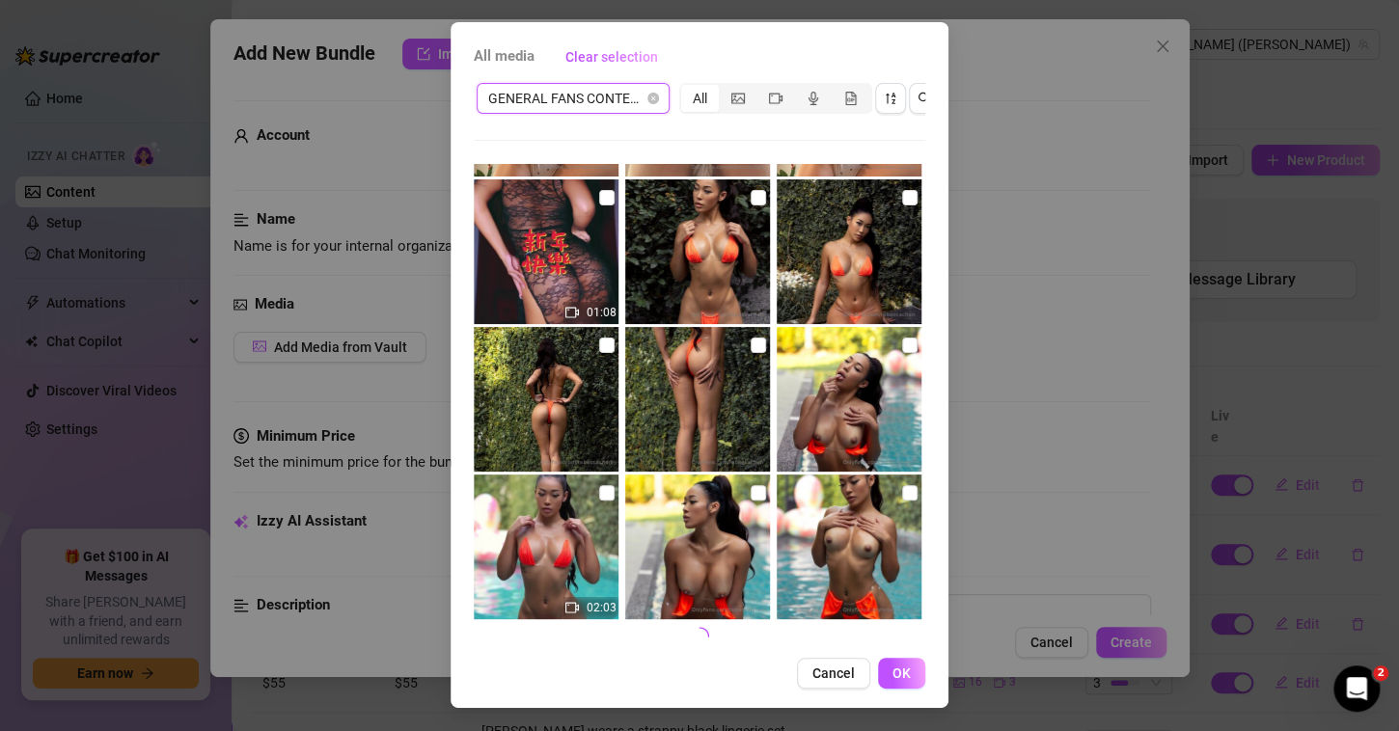
scroll to position [3088, 0]
